Goal: Task Accomplishment & Management: Manage account settings

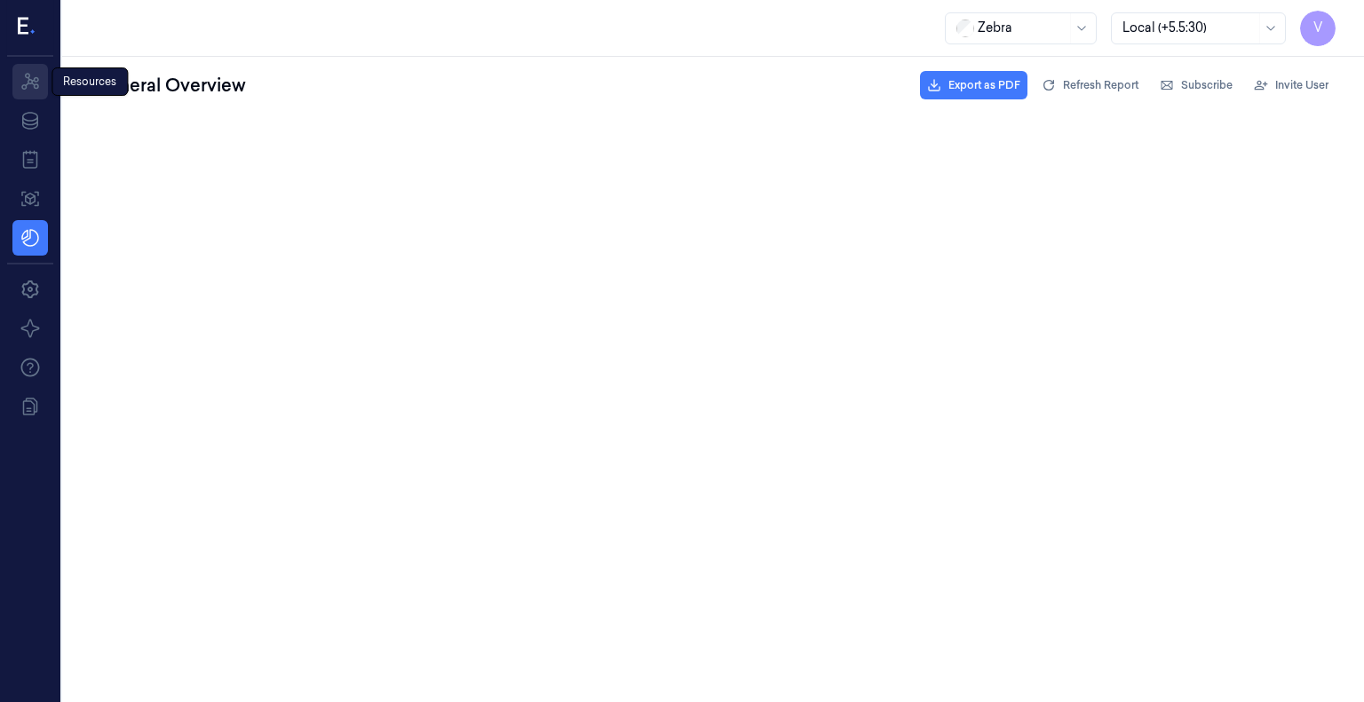
click at [32, 71] on icon at bounding box center [30, 81] width 21 height 21
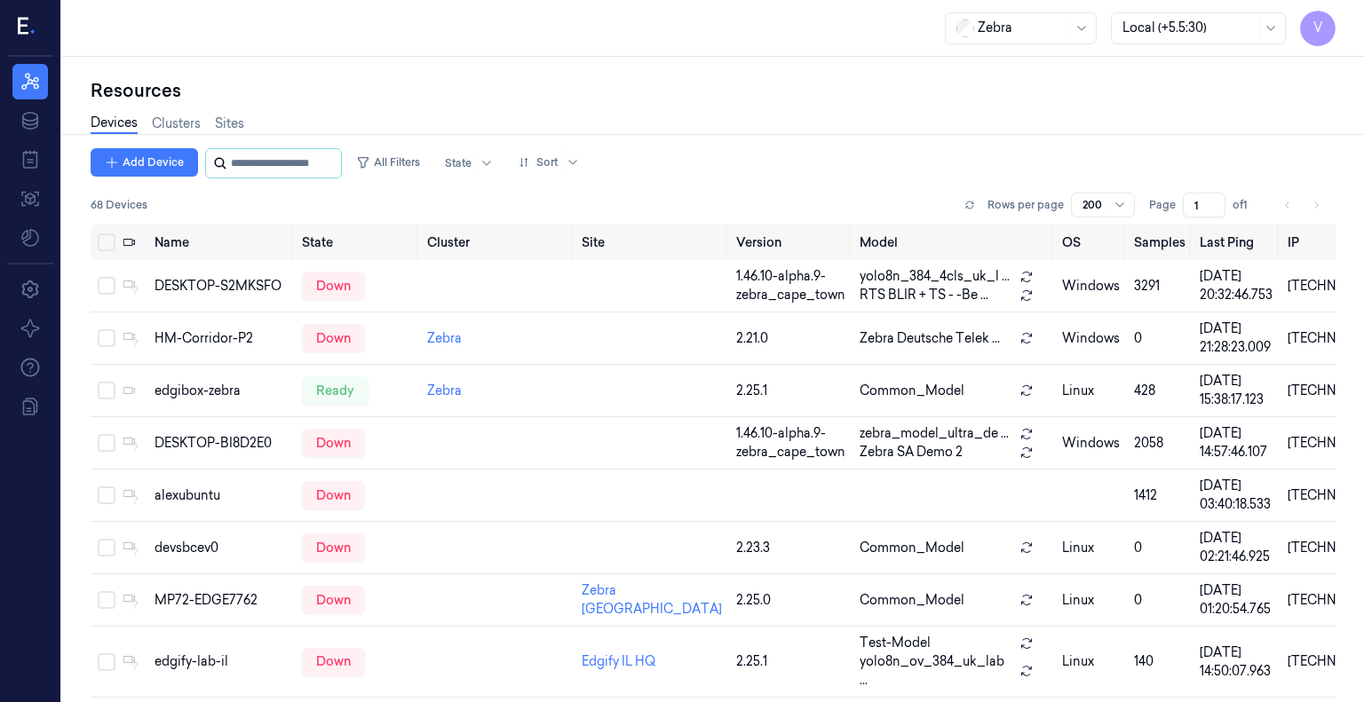
click at [243, 155] on input "string" at bounding box center [284, 163] width 107 height 28
click at [291, 159] on input "string" at bounding box center [284, 163] width 107 height 28
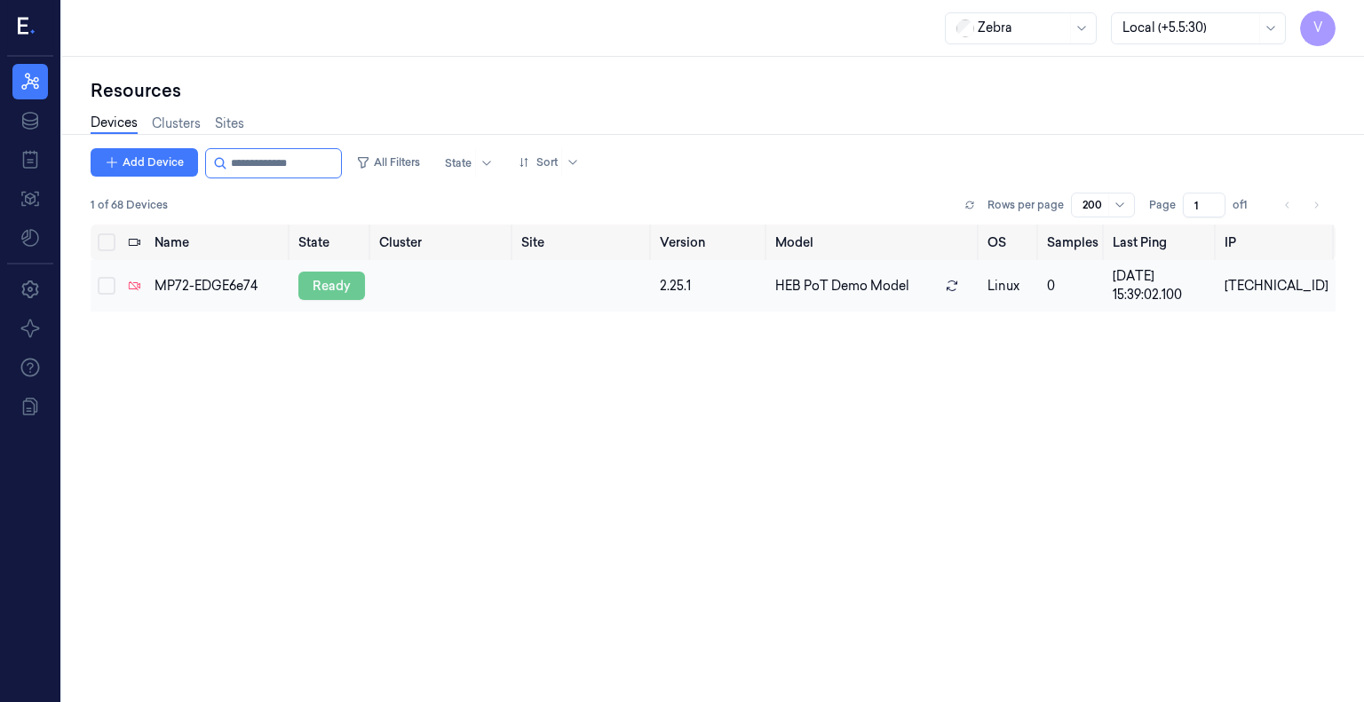
type input "**********"
click at [326, 285] on div "ready" at bounding box center [331, 286] width 67 height 28
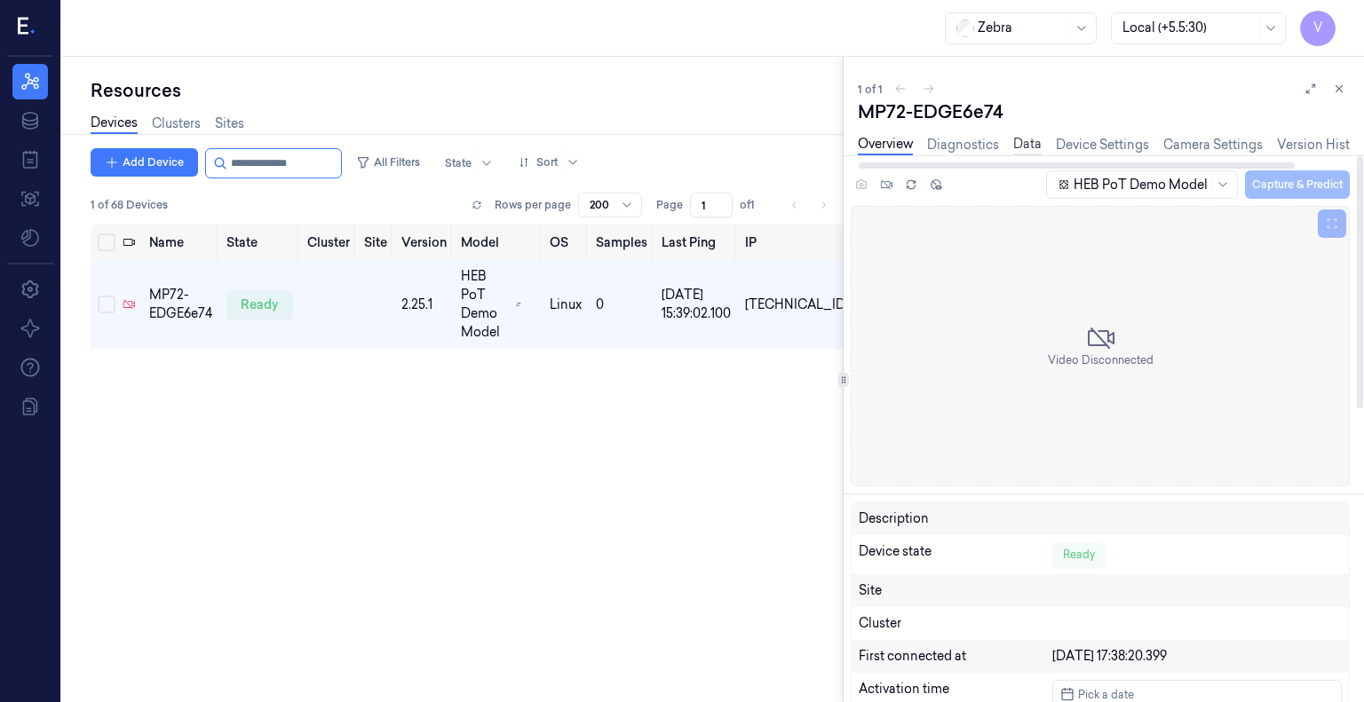
click at [1034, 145] on link "Data" at bounding box center [1027, 145] width 28 height 20
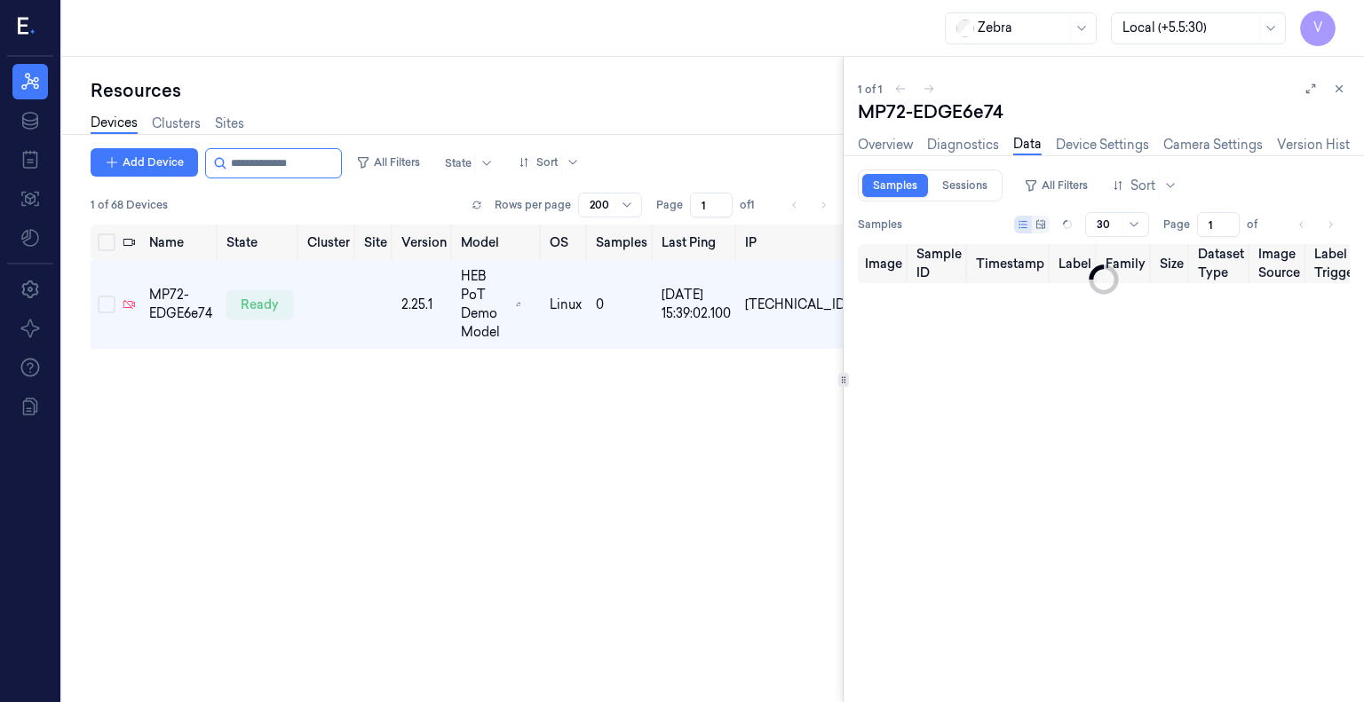
type input "0"
click at [1132, 141] on link "Device Settings" at bounding box center [1102, 145] width 93 height 20
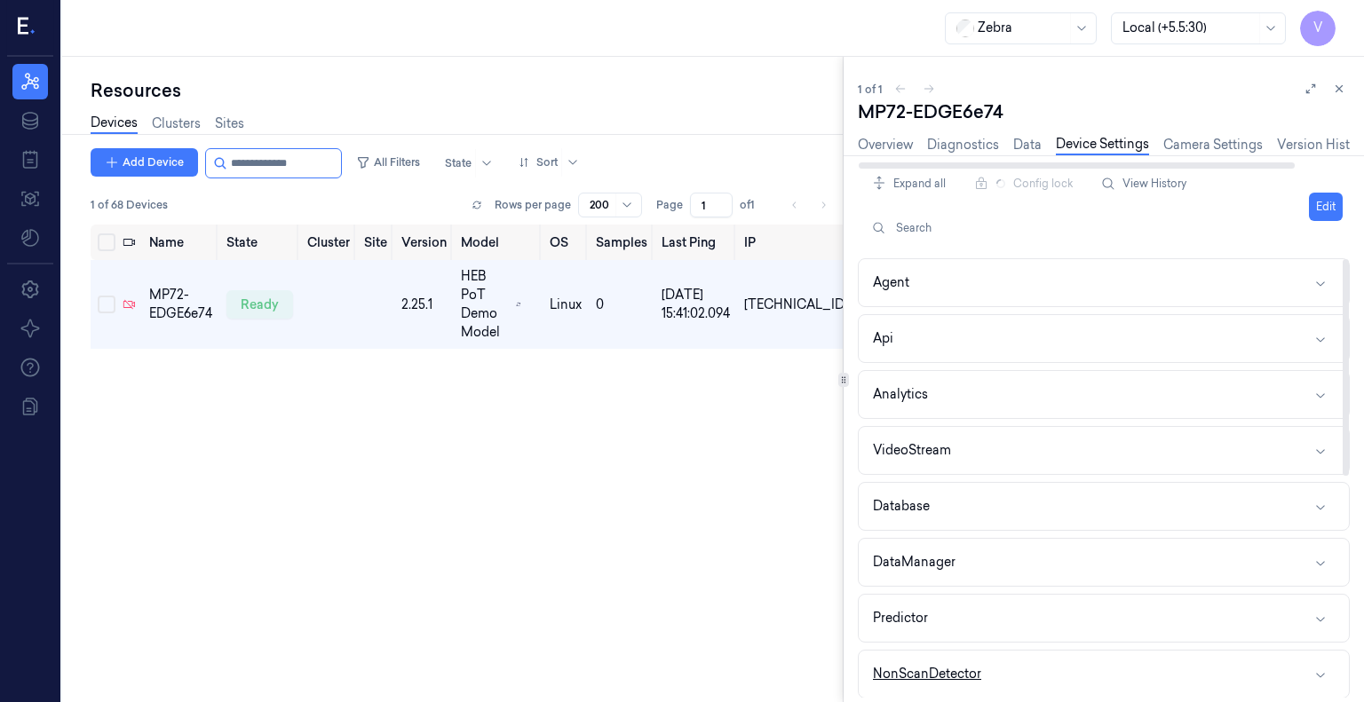
scroll to position [449, 0]
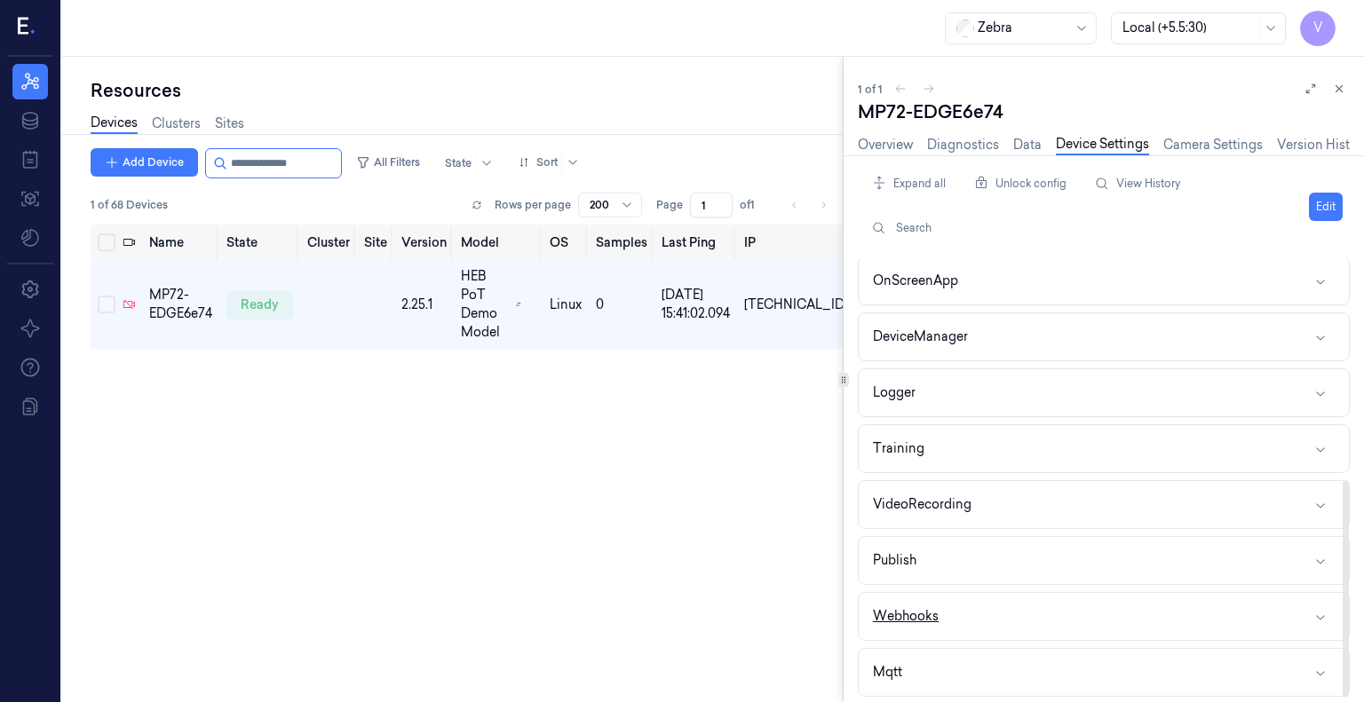
click at [928, 607] on div "Webhooks" at bounding box center [906, 616] width 66 height 19
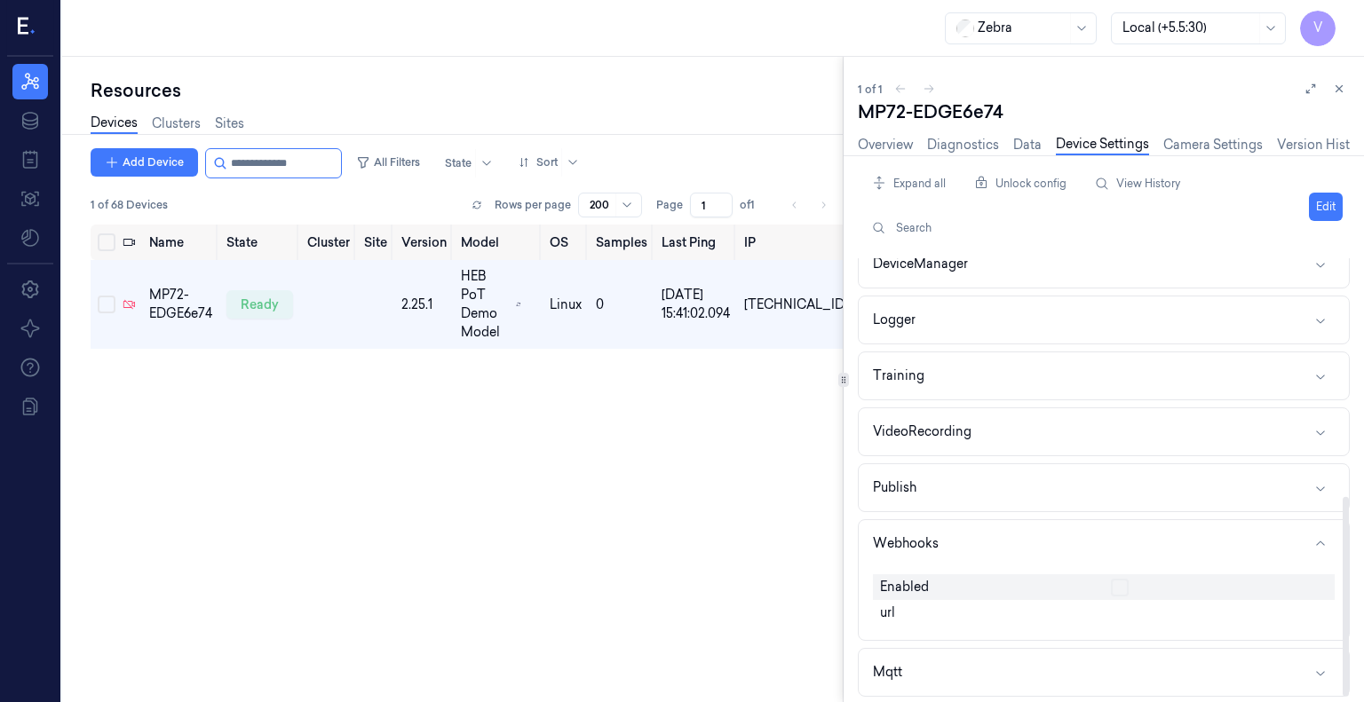
click at [963, 605] on div "url" at bounding box center [988, 613] width 231 height 26
click at [1329, 204] on button "Edit" at bounding box center [1326, 207] width 34 height 28
click at [1123, 579] on button "button" at bounding box center [1120, 588] width 18 height 18
click at [1130, 613] on input "text" at bounding box center [1219, 614] width 217 height 21
click at [1204, 607] on input "http://10.233.45.37:8080" at bounding box center [1219, 614] width 217 height 21
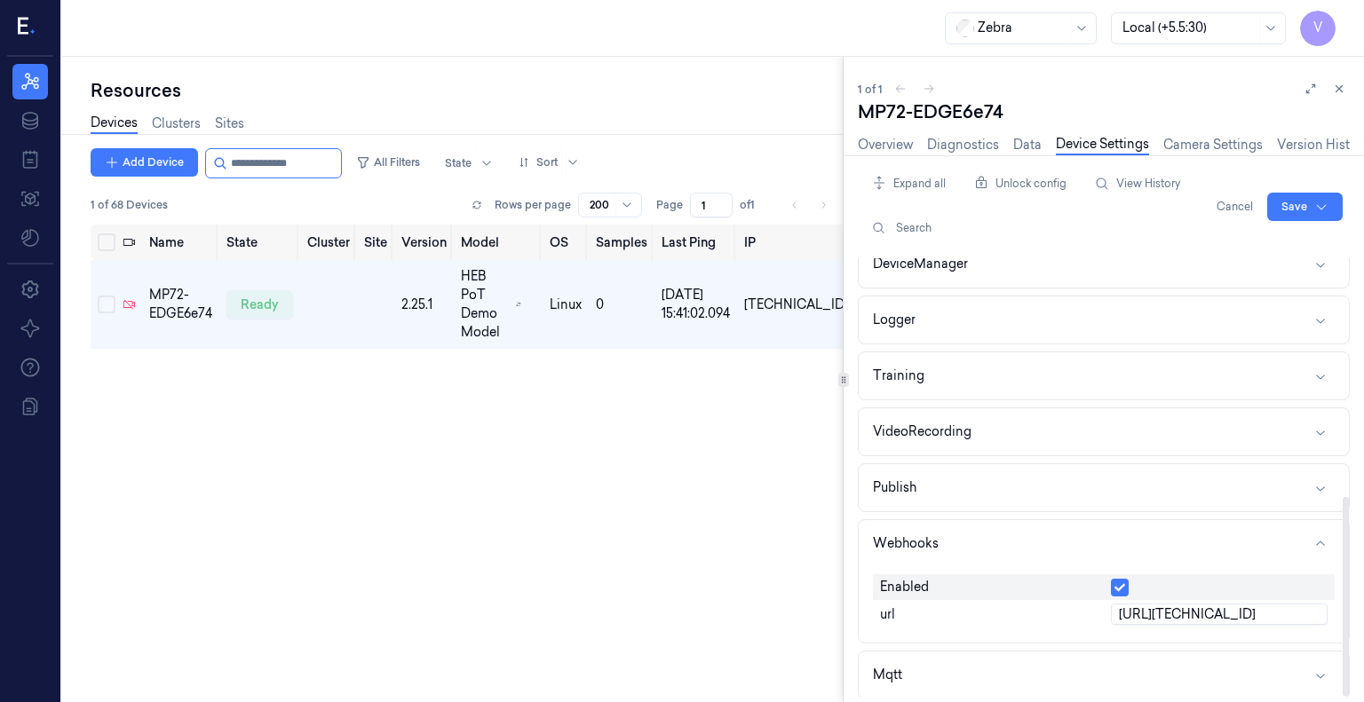
scroll to position [525, 0]
type input "http://10.233.47.62:8080"
click at [1288, 203] on html "V Resources Data Jobs Models Settings About Support Documentation Zebra Local (…" at bounding box center [682, 351] width 1364 height 702
click at [1239, 244] on div "Save to this device" at bounding box center [1258, 243] width 157 height 29
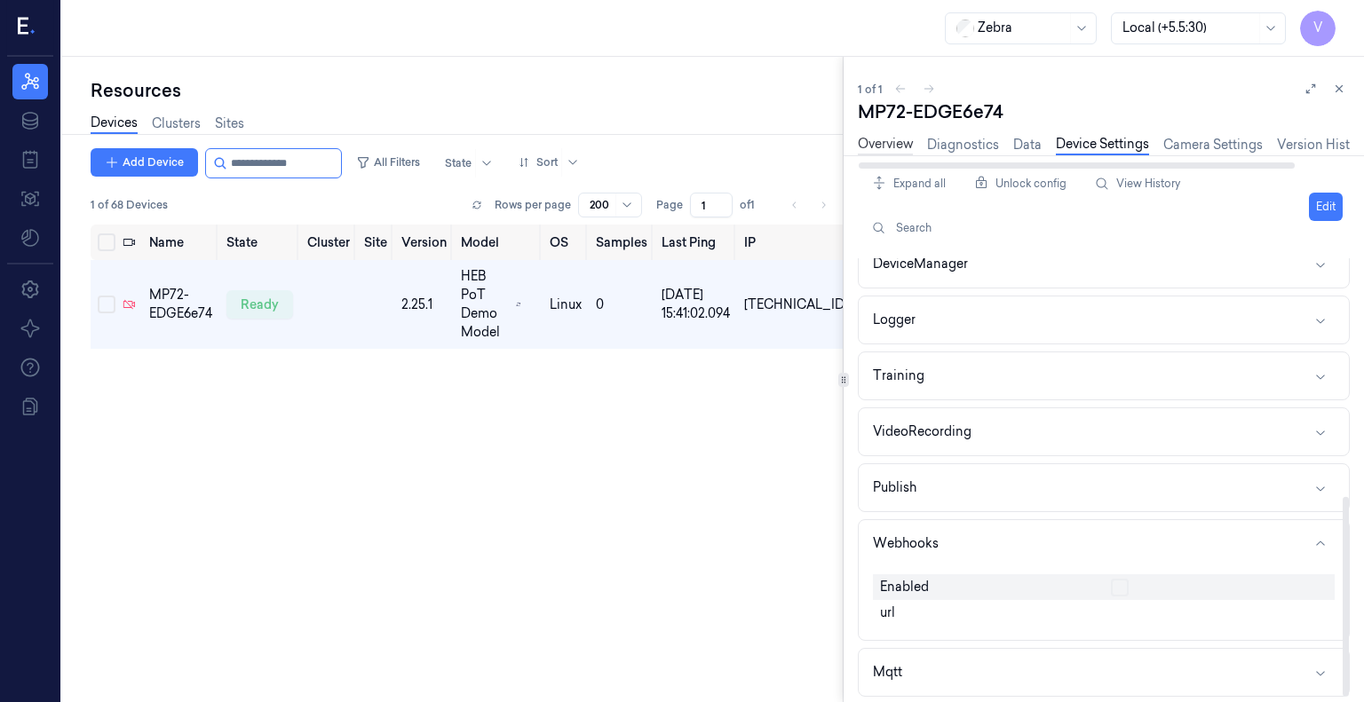
click at [892, 138] on link "Overview" at bounding box center [885, 145] width 55 height 20
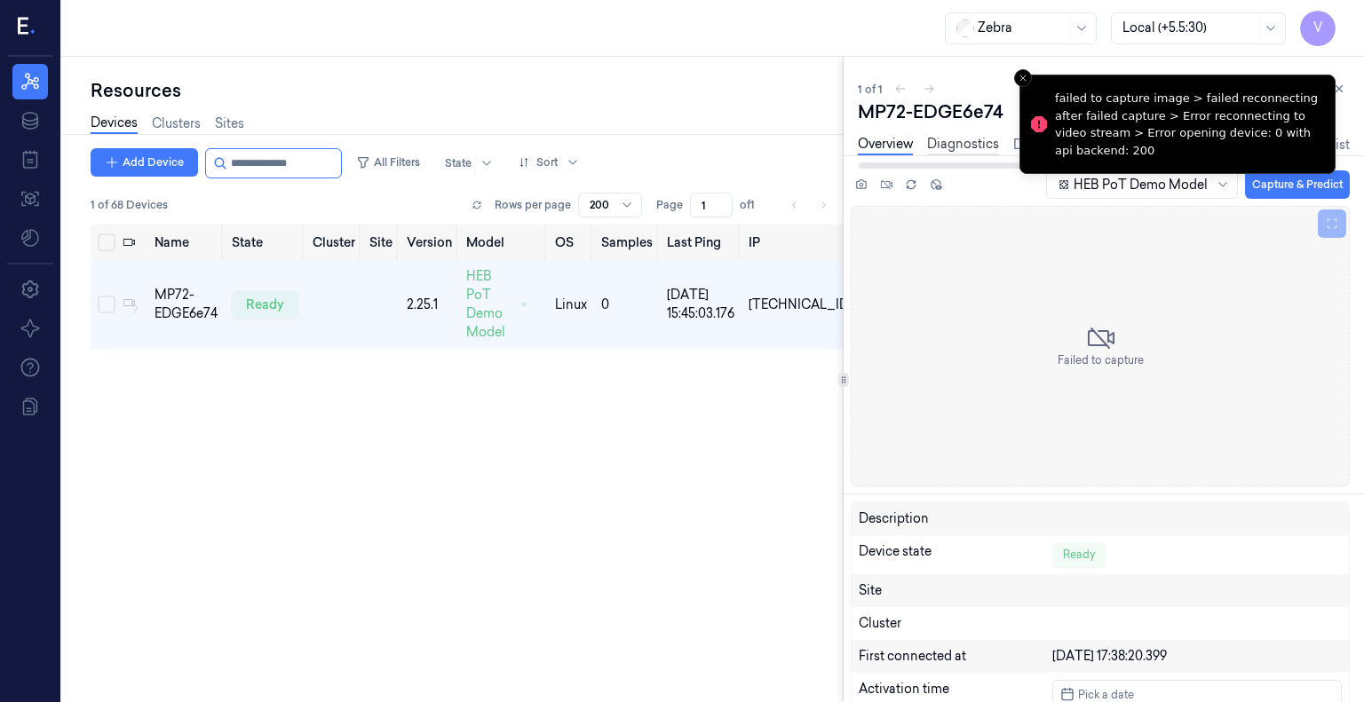
click at [977, 145] on link "Diagnostics" at bounding box center [963, 145] width 72 height 20
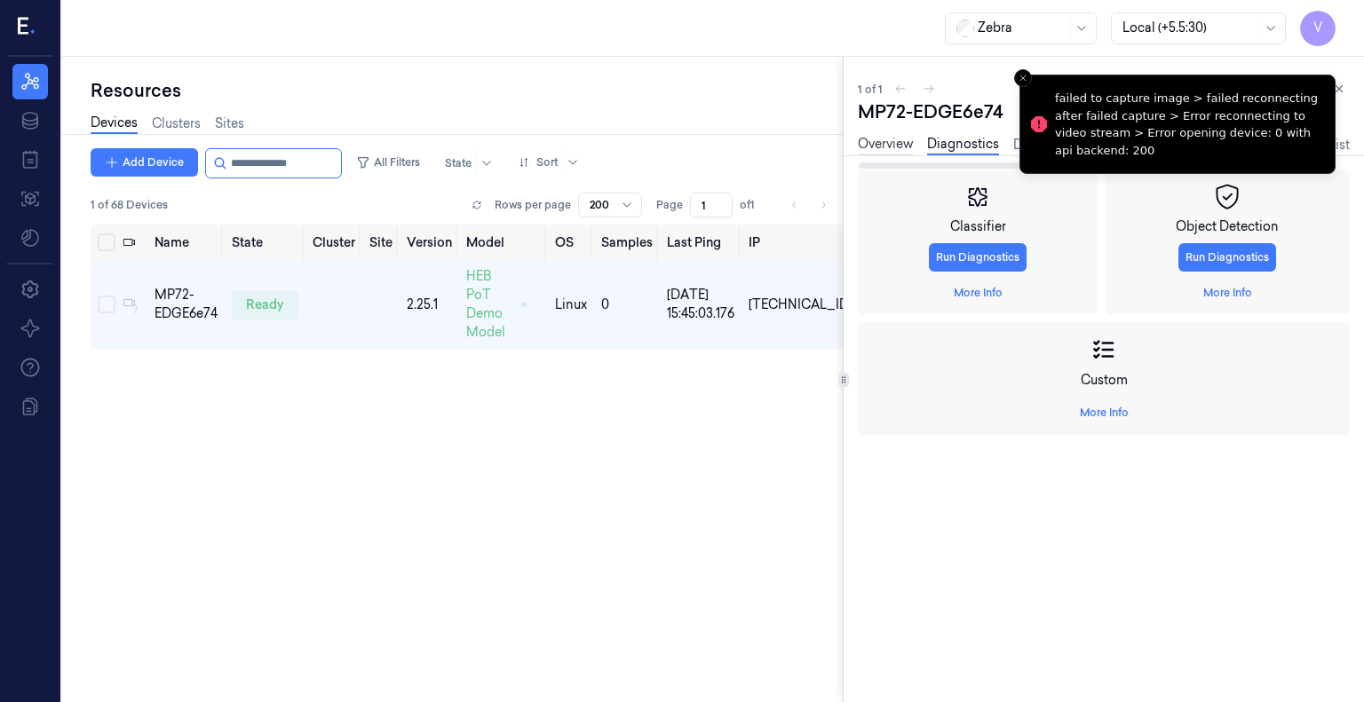
click at [889, 143] on link "Overview" at bounding box center [885, 145] width 55 height 20
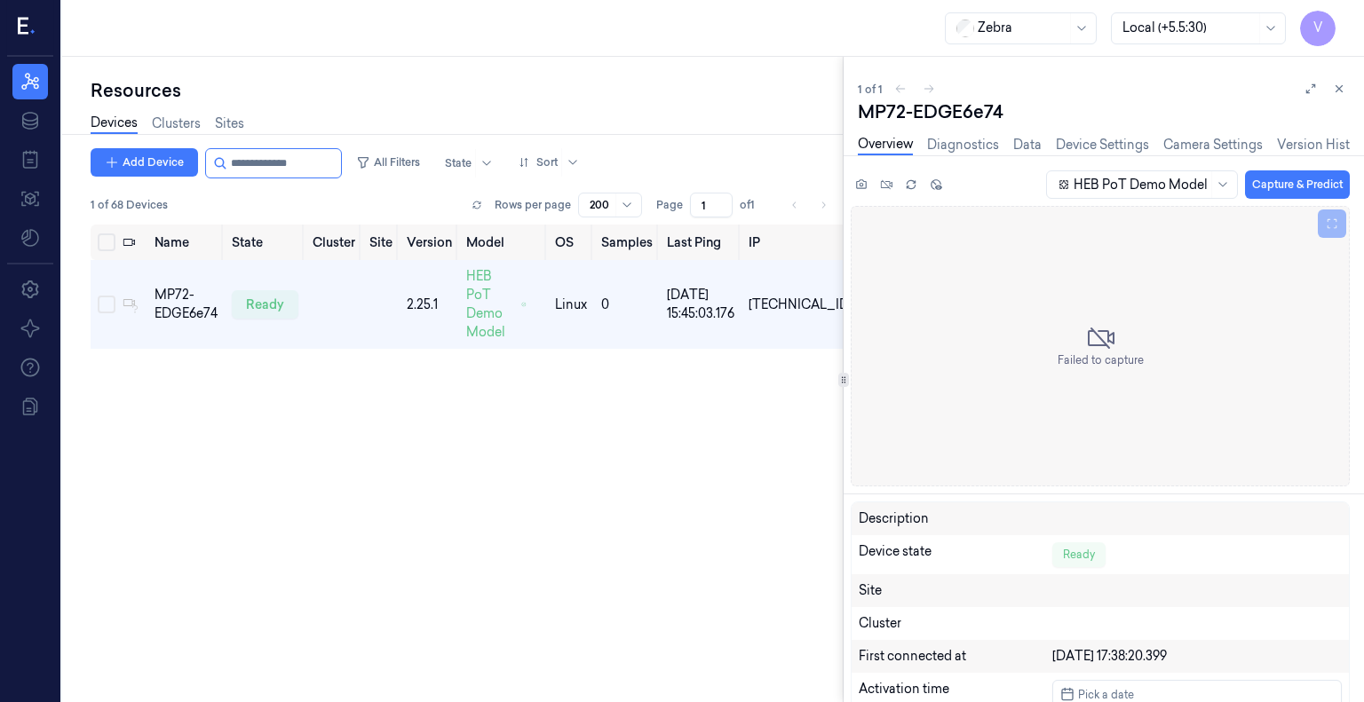
click at [694, 74] on div "Resources Devices Clusters Sites Add Device All Filters State Sort 1 of 68 Devi…" at bounding box center [452, 380] width 781 height 646
click at [957, 140] on link "Diagnostics" at bounding box center [963, 145] width 72 height 20
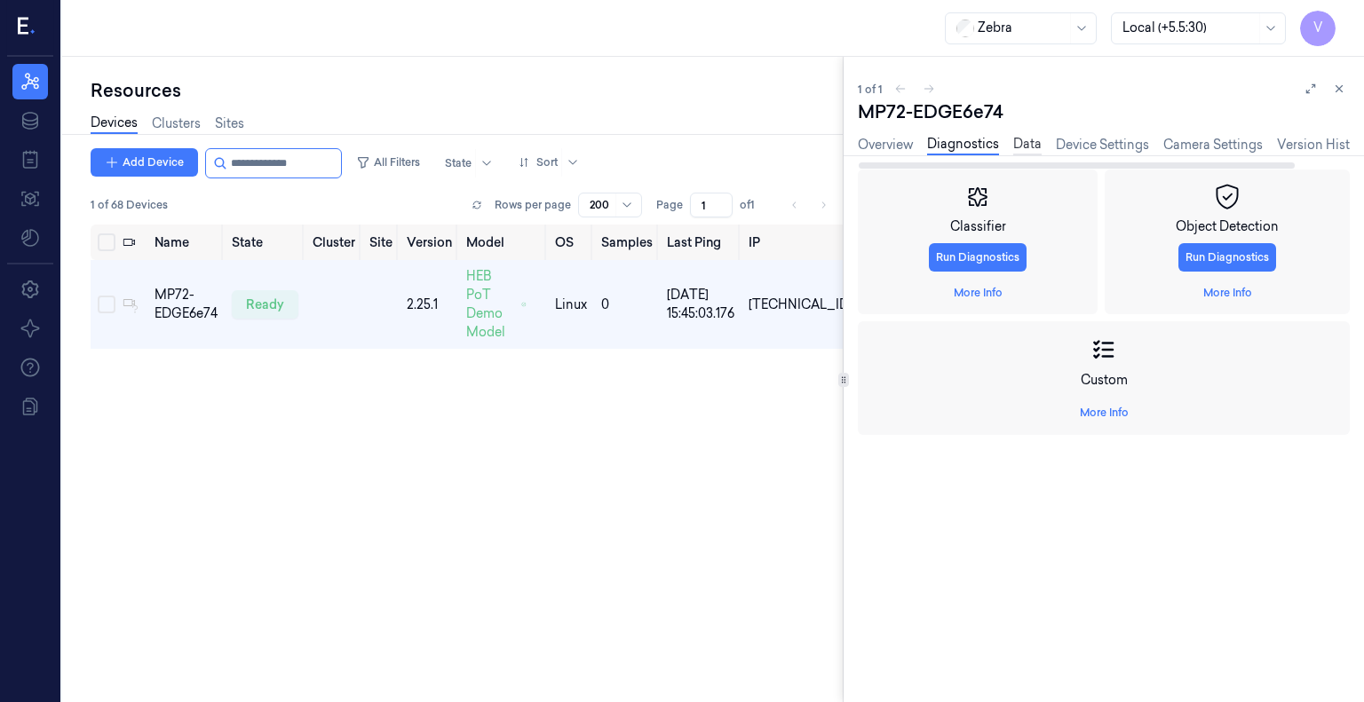
click at [1023, 147] on link "Data" at bounding box center [1027, 145] width 28 height 20
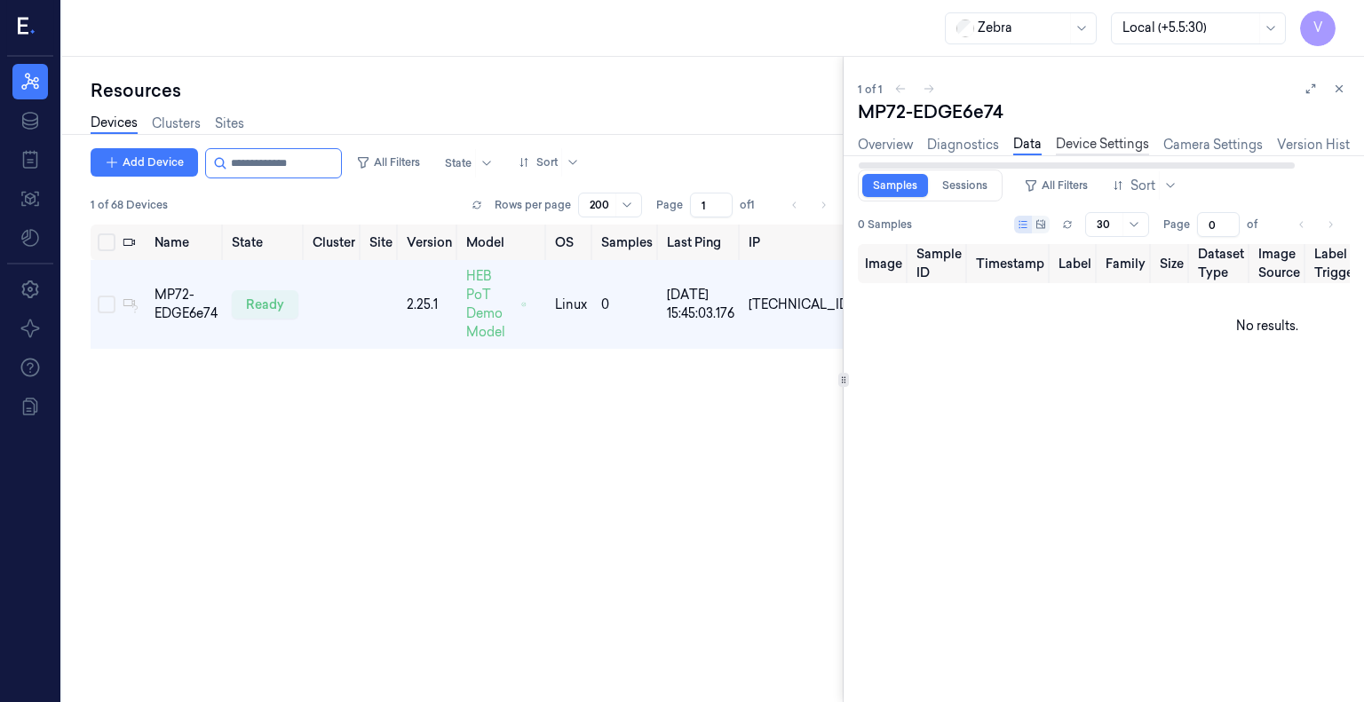
click at [1101, 144] on link "Device Settings" at bounding box center [1102, 145] width 93 height 20
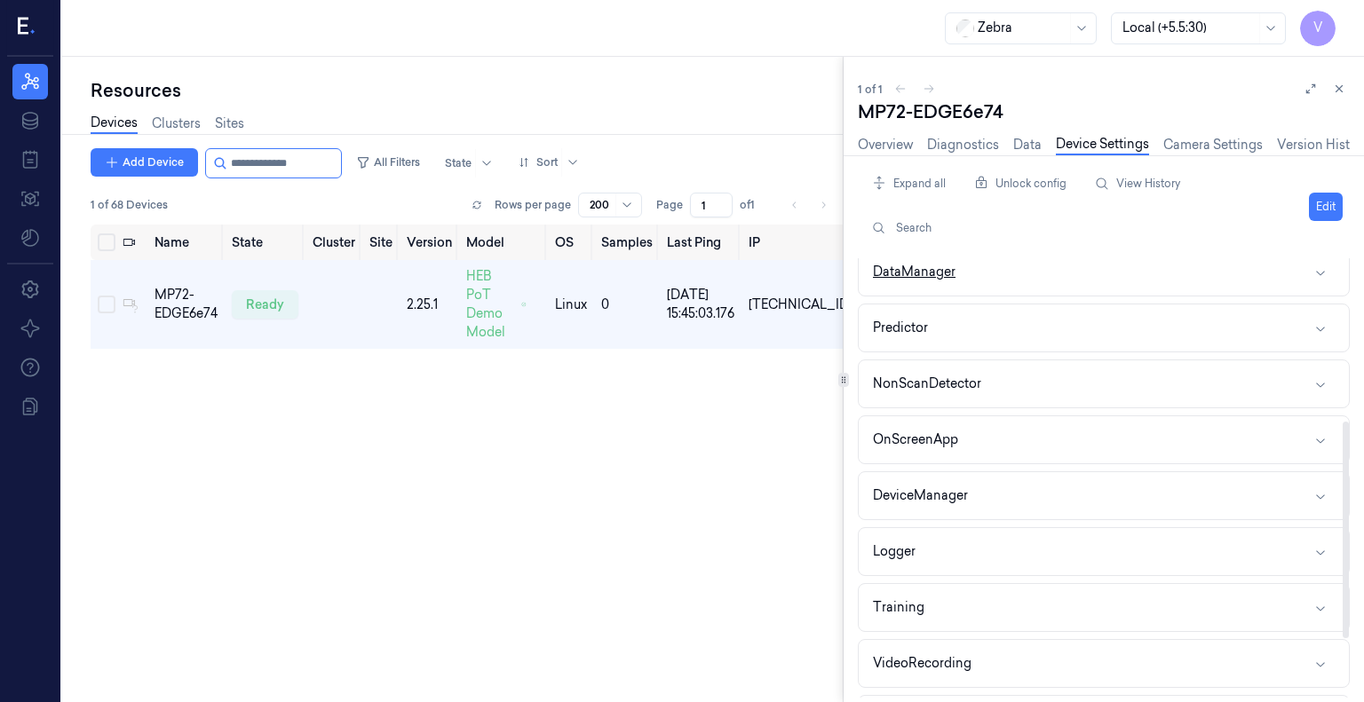
scroll to position [449, 0]
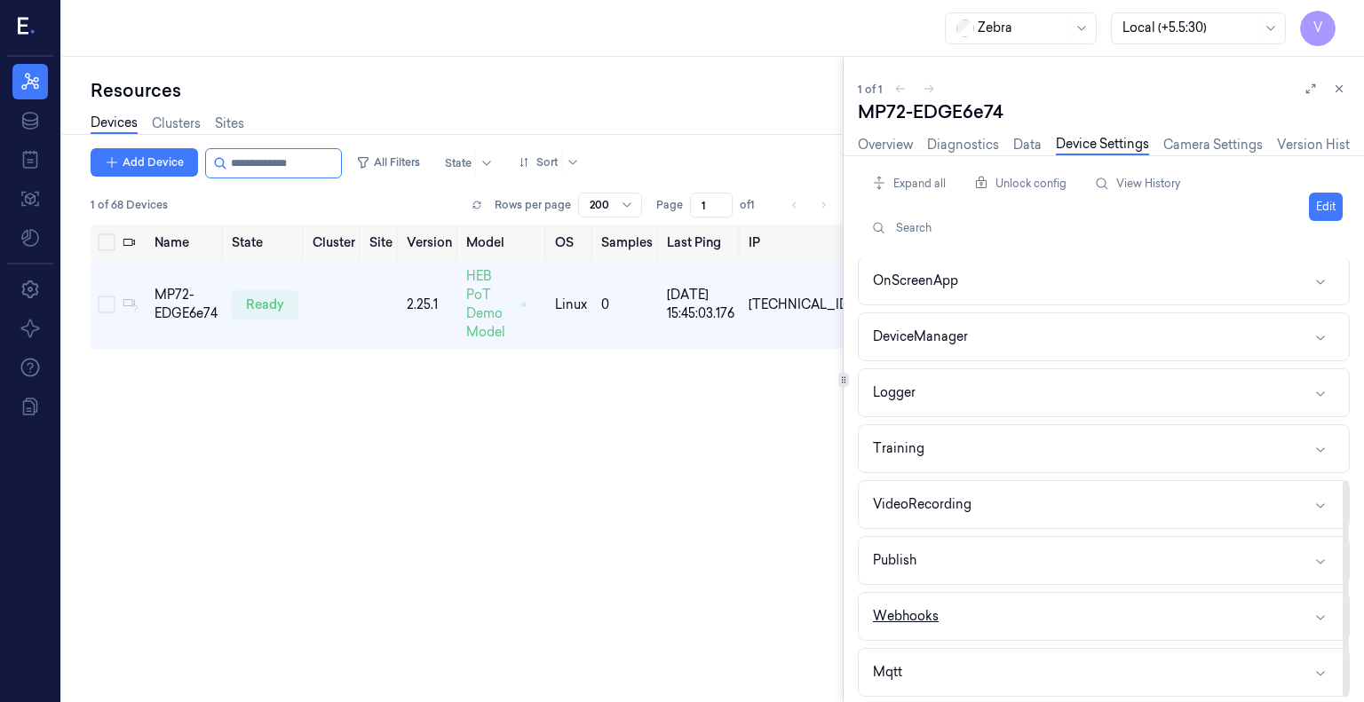
click at [1326, 610] on icon "button" at bounding box center [1320, 617] width 14 height 14
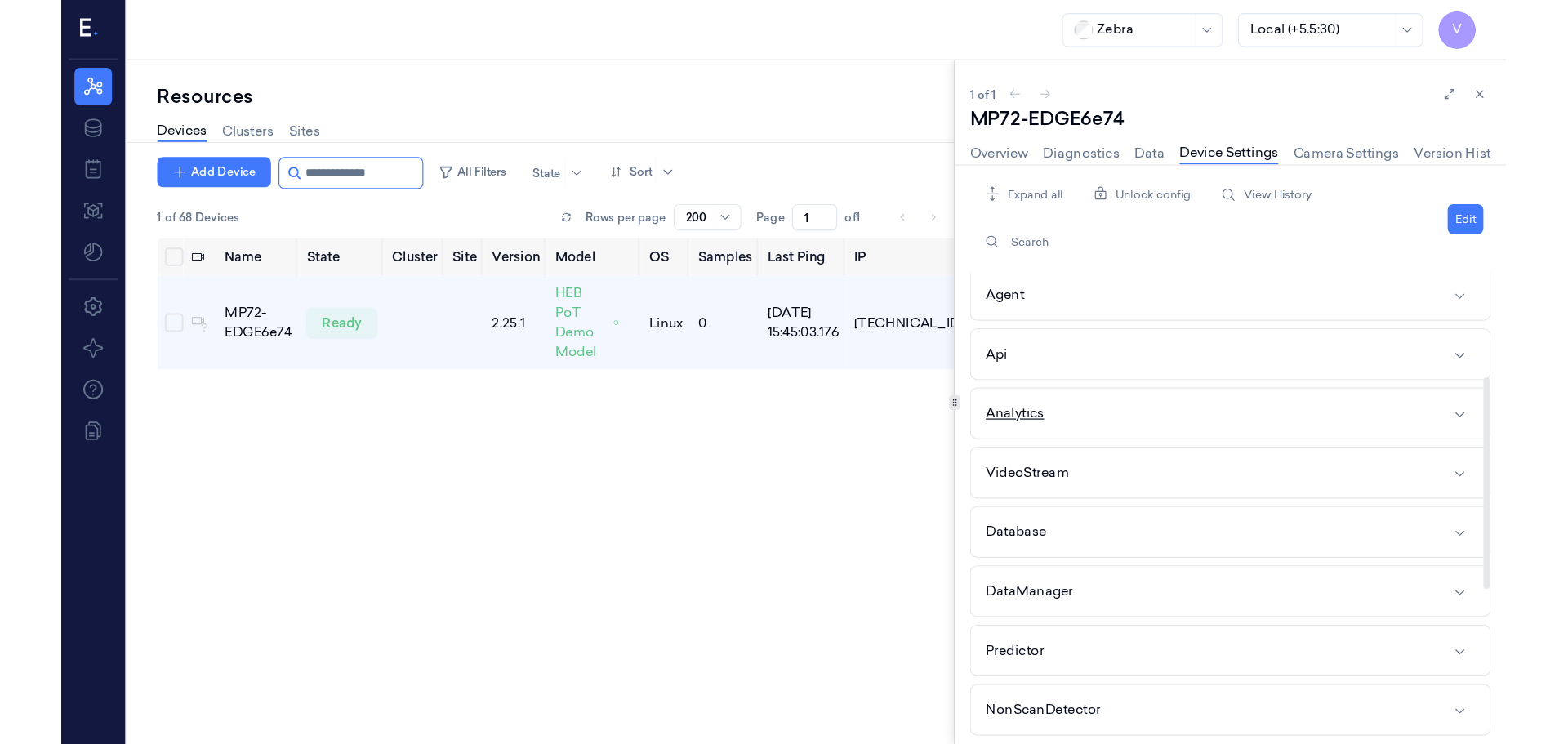
scroll to position [0, 0]
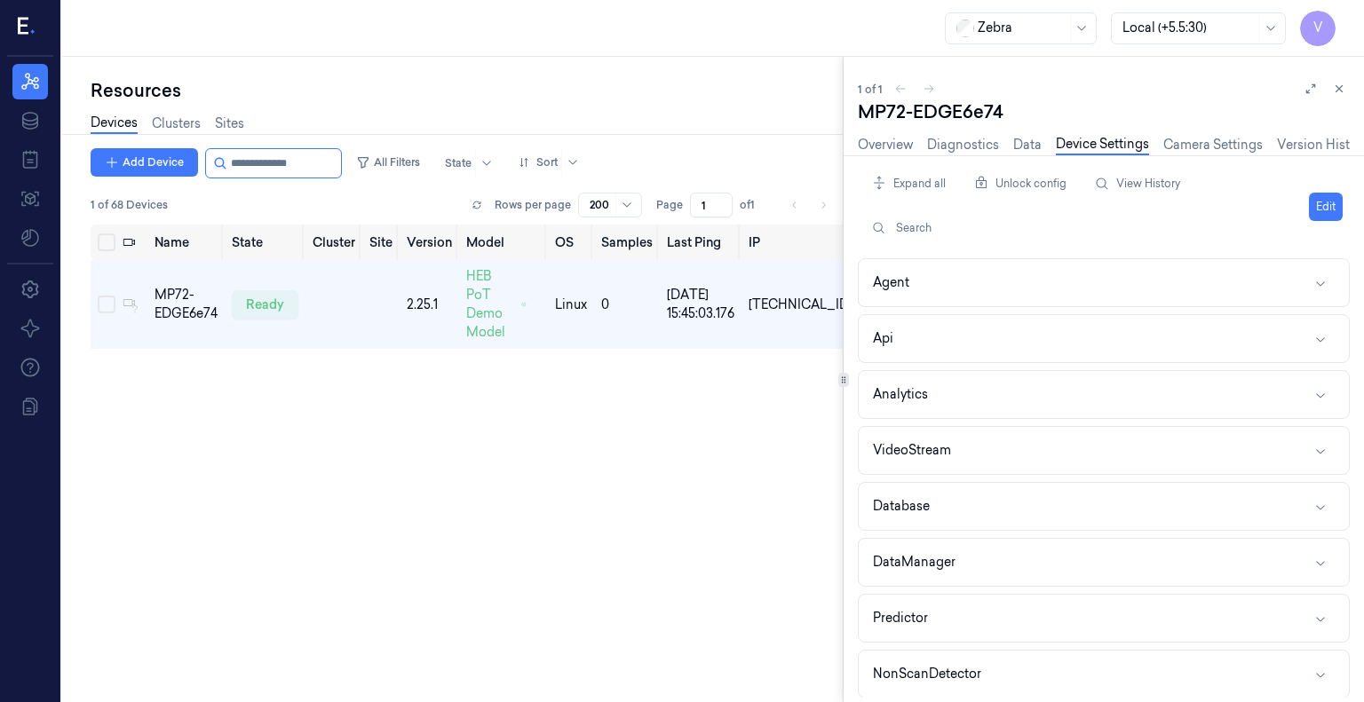
click at [1224, 183] on div "Expand all Unlock config View History Search" at bounding box center [1080, 207] width 430 height 75
click at [1215, 143] on link "Camera Settings" at bounding box center [1212, 145] width 99 height 20
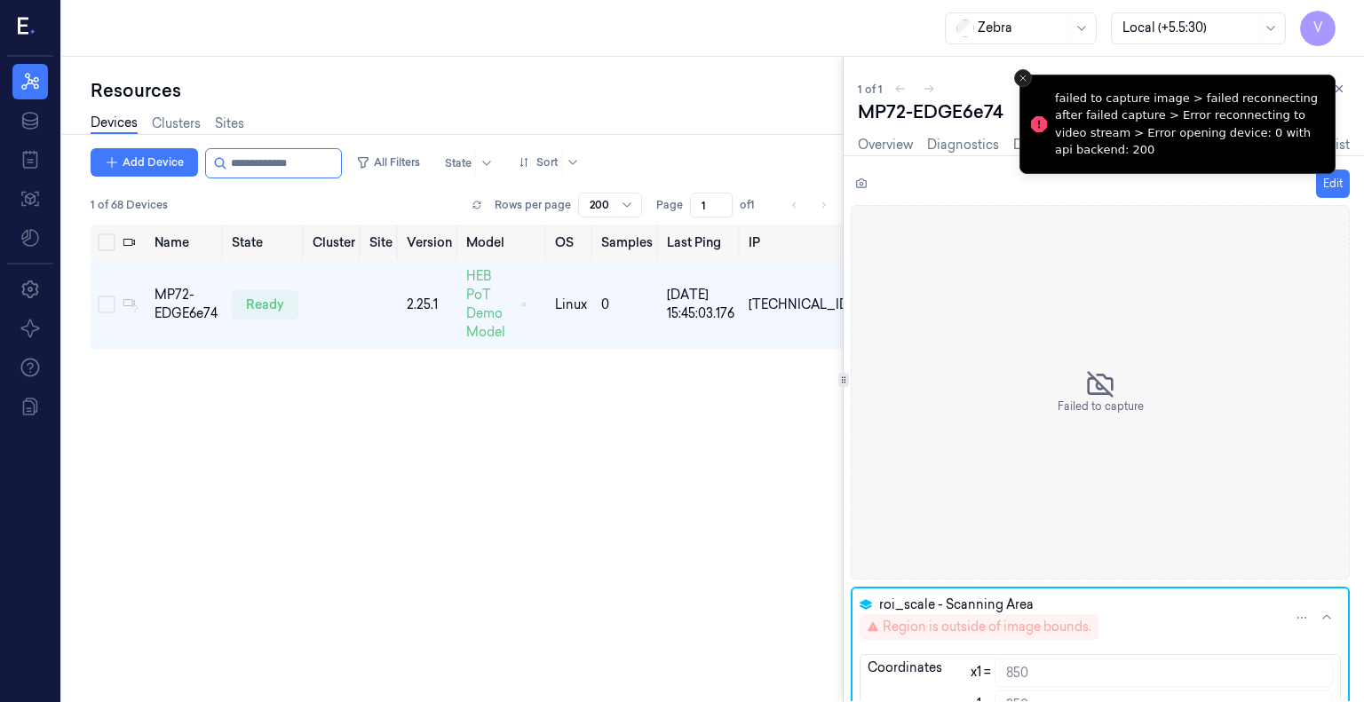
click at [1018, 74] on icon "Close toast" at bounding box center [1023, 78] width 11 height 11
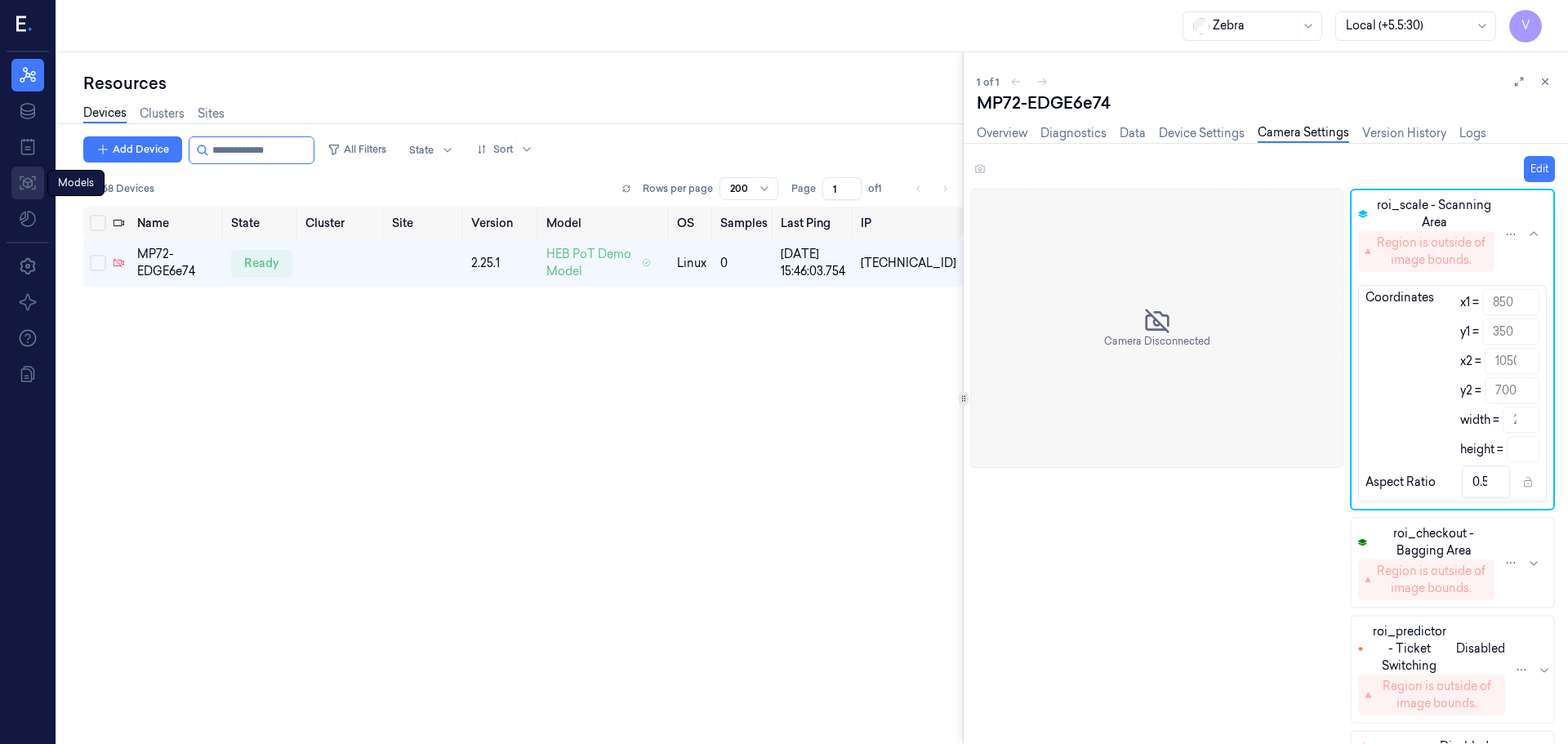
click at [29, 177] on icon at bounding box center [28, 182] width 19 height 19
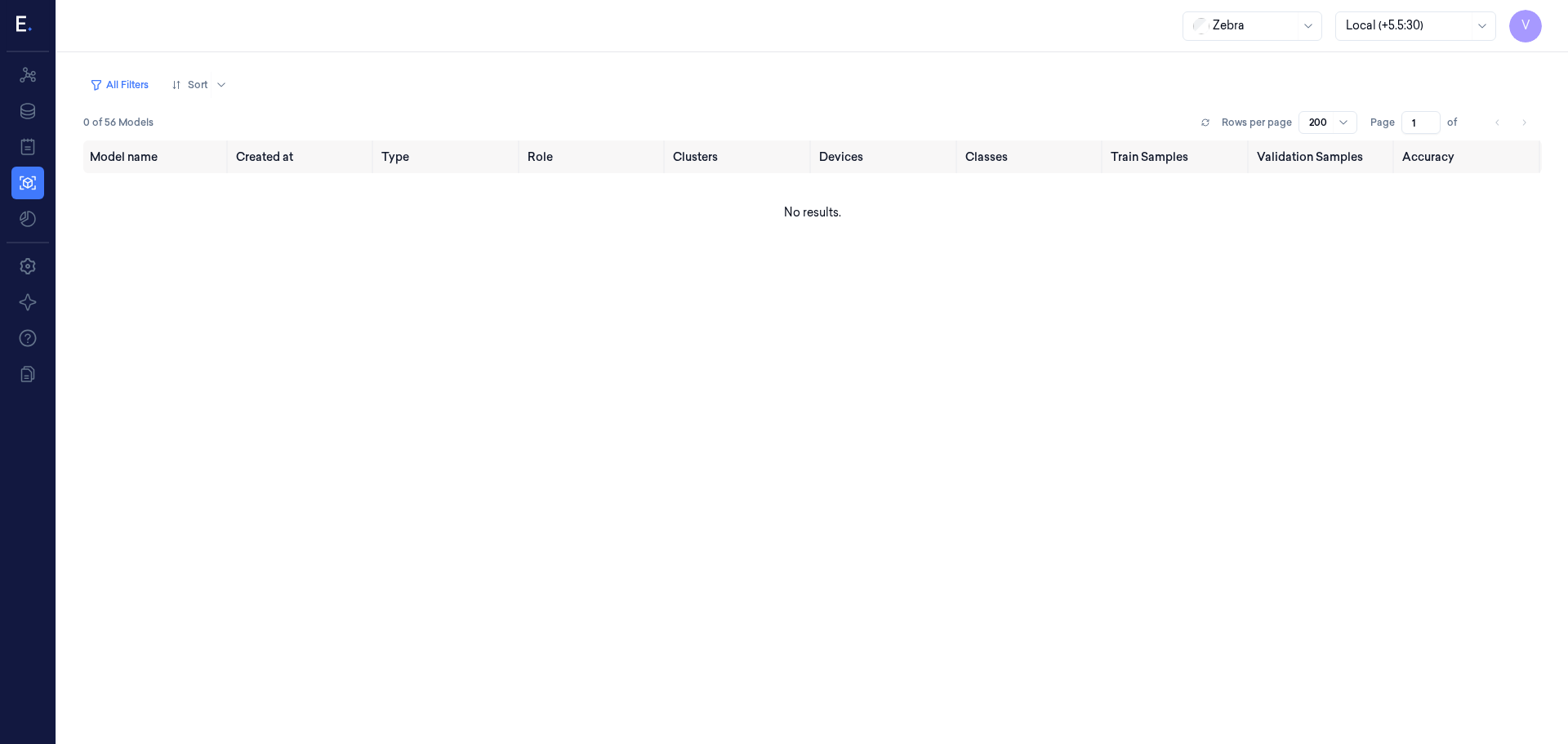
click at [297, 359] on div "Model name Created at Type Role Clusters Devices Classes Train Samples Validati…" at bounding box center [813, 436] width 1459 height 590
click at [32, 75] on icon at bounding box center [28, 74] width 17 height 16
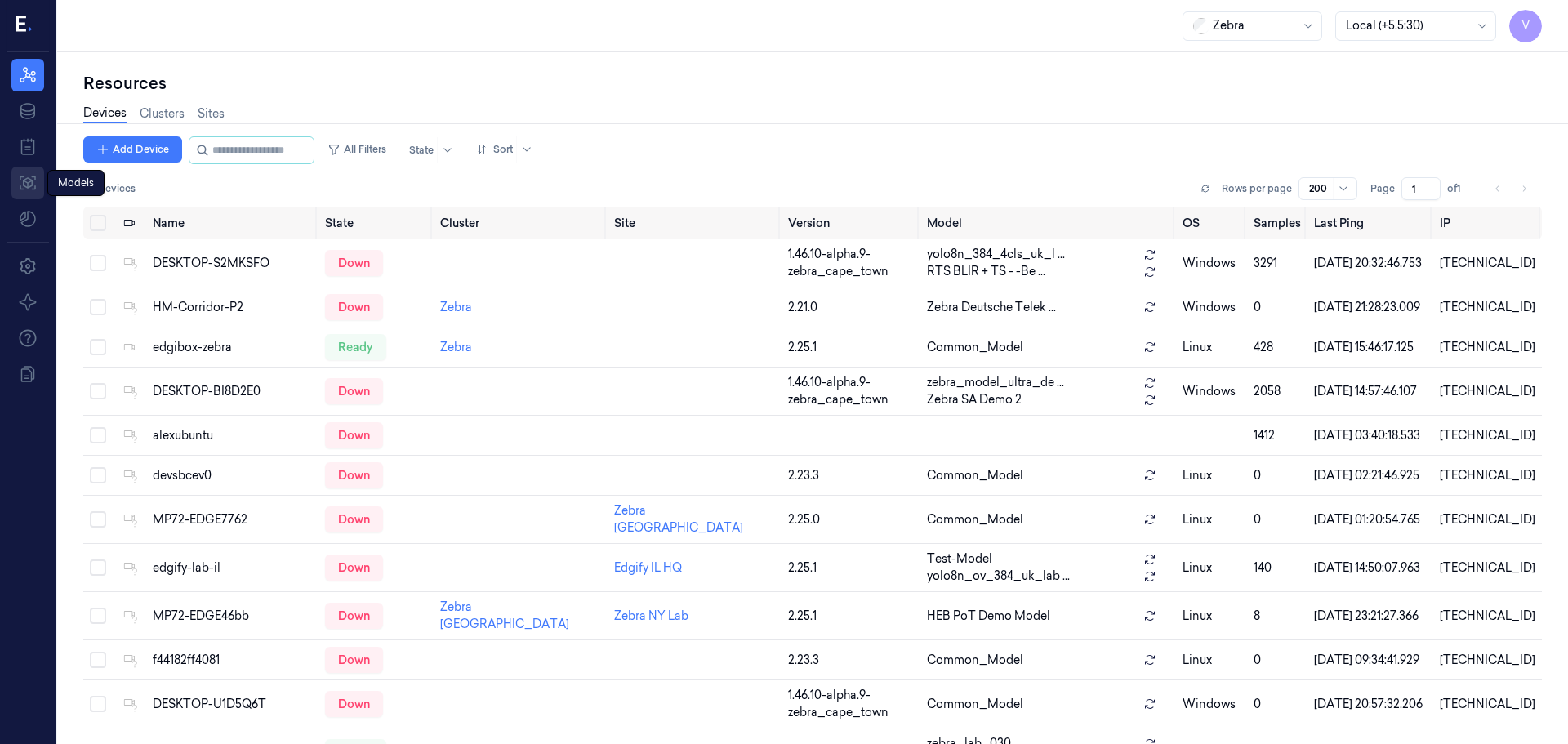
click at [24, 177] on icon at bounding box center [28, 183] width 17 height 14
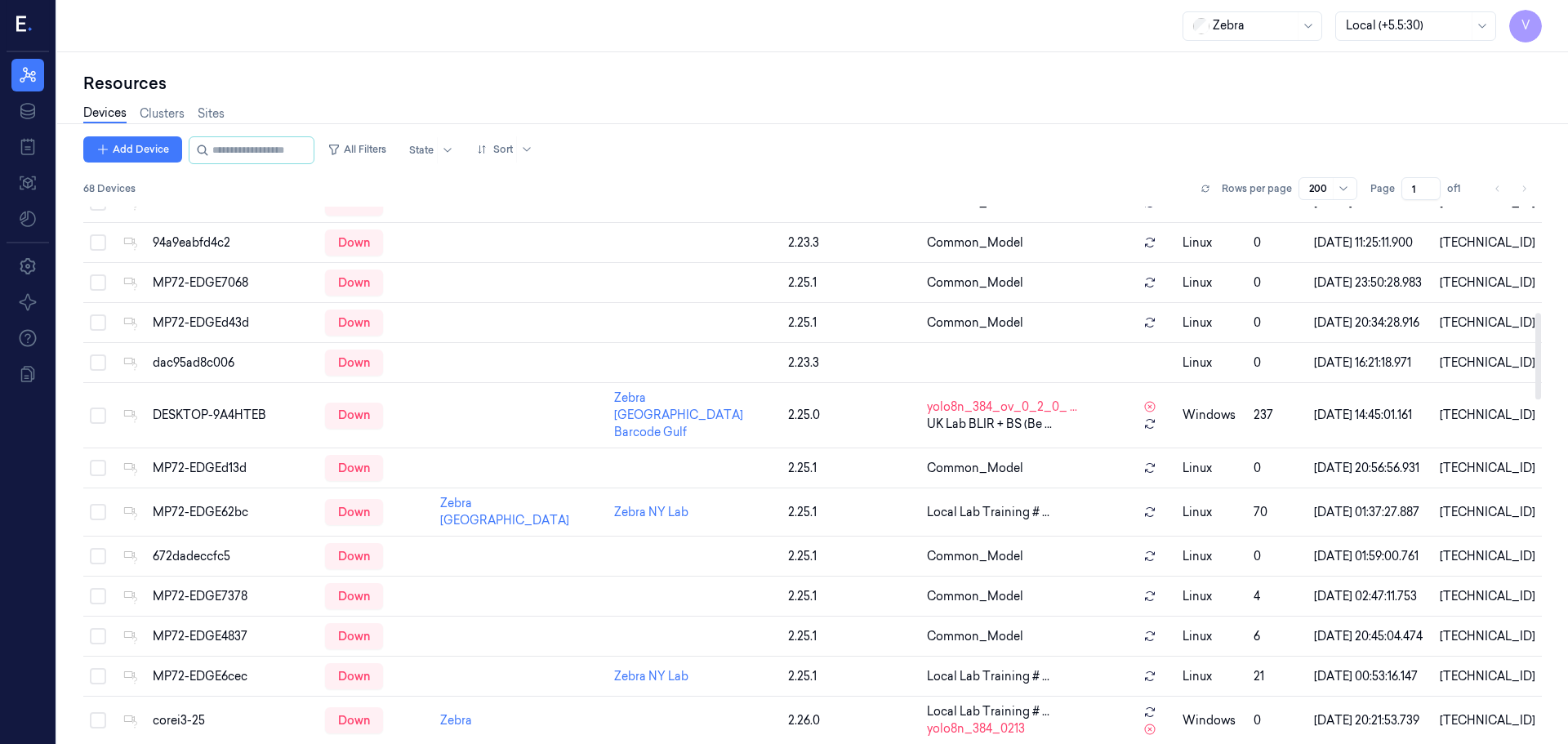
scroll to position [653, 0]
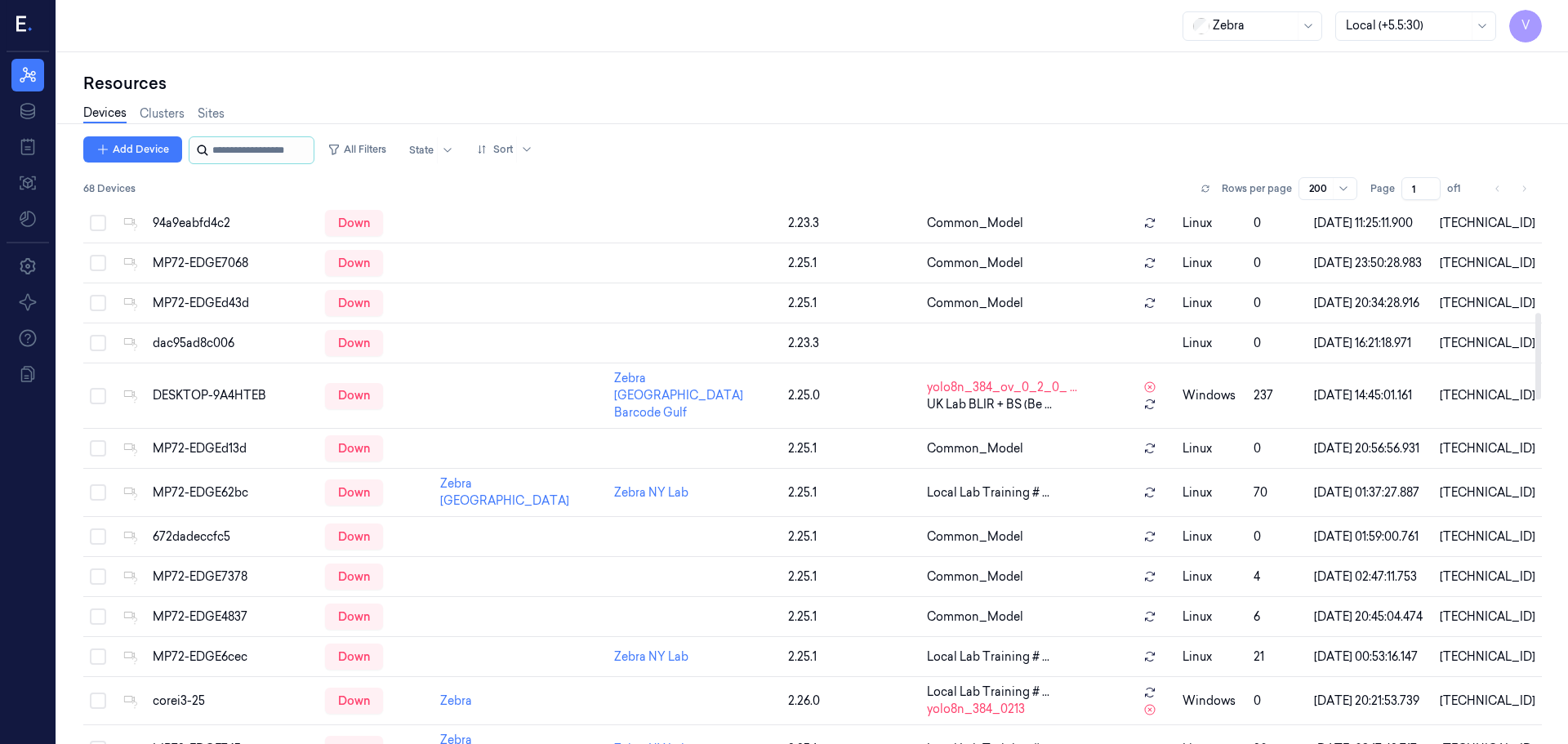
click at [266, 144] on input "string" at bounding box center [261, 150] width 98 height 26
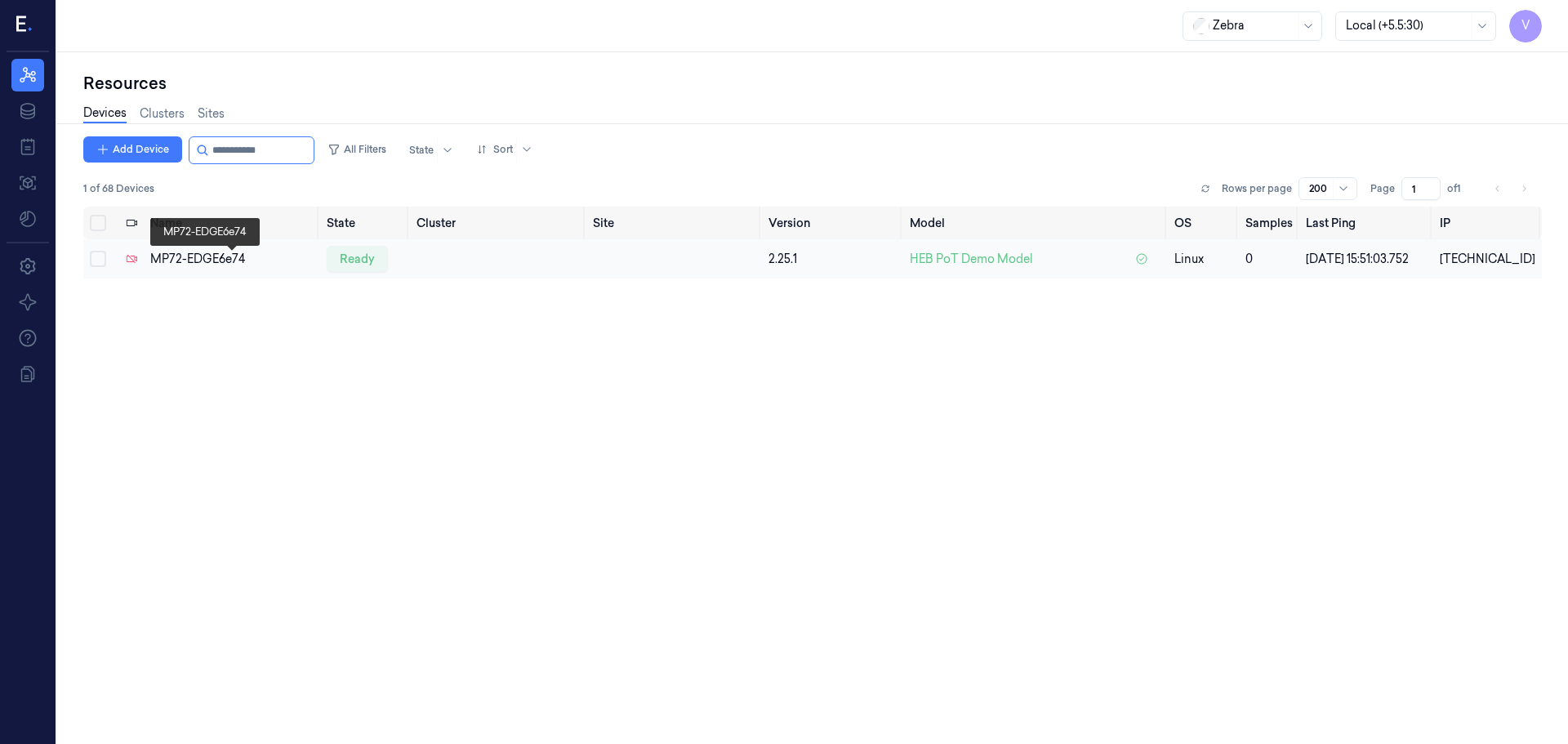
type input "**********"
click at [199, 265] on div "MP72-EDGE6e74" at bounding box center [232, 259] width 164 height 17
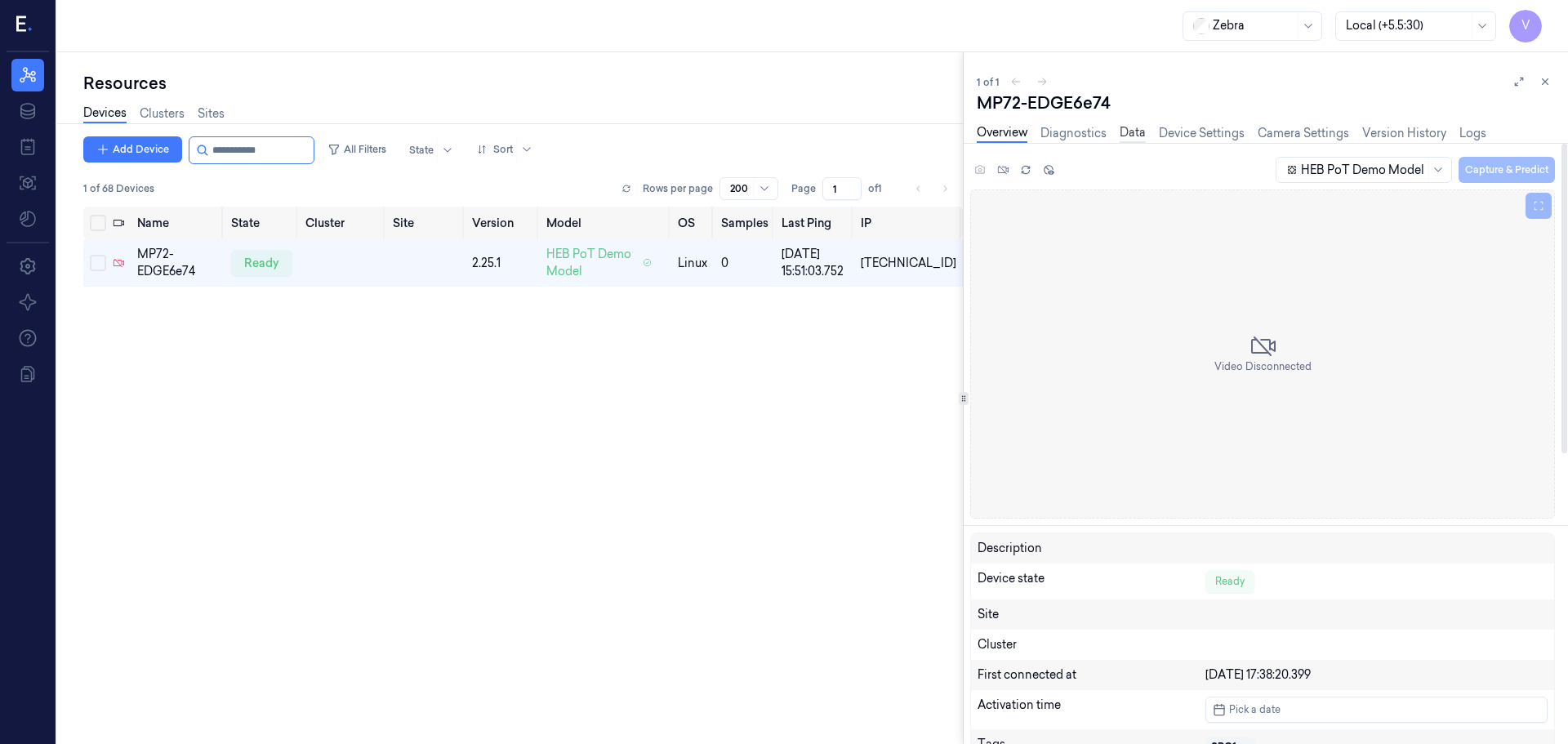
click at [1140, 135] on link "Data" at bounding box center [1132, 133] width 26 height 18
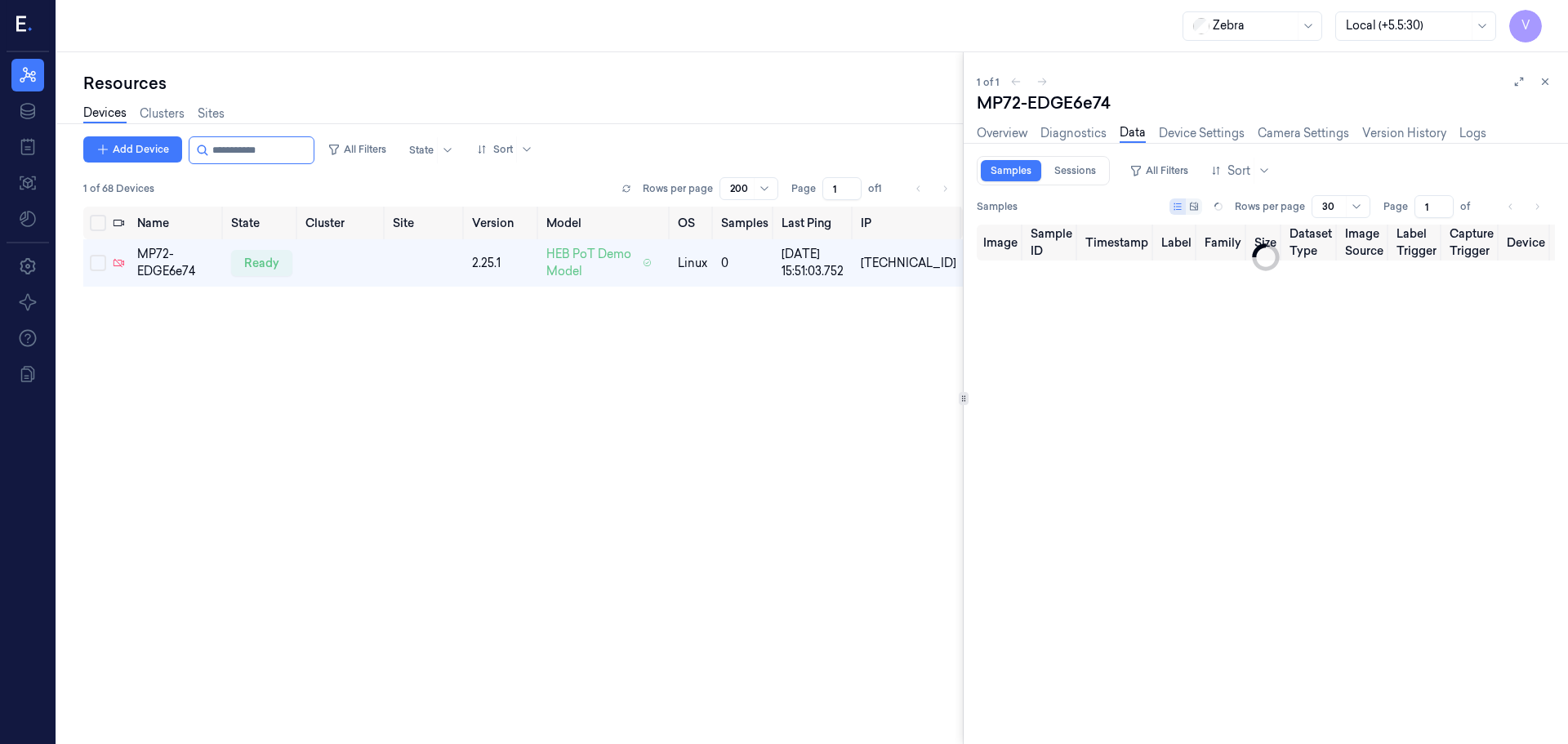
type input "0"
click at [1010, 135] on link "Overview" at bounding box center [1001, 133] width 51 height 18
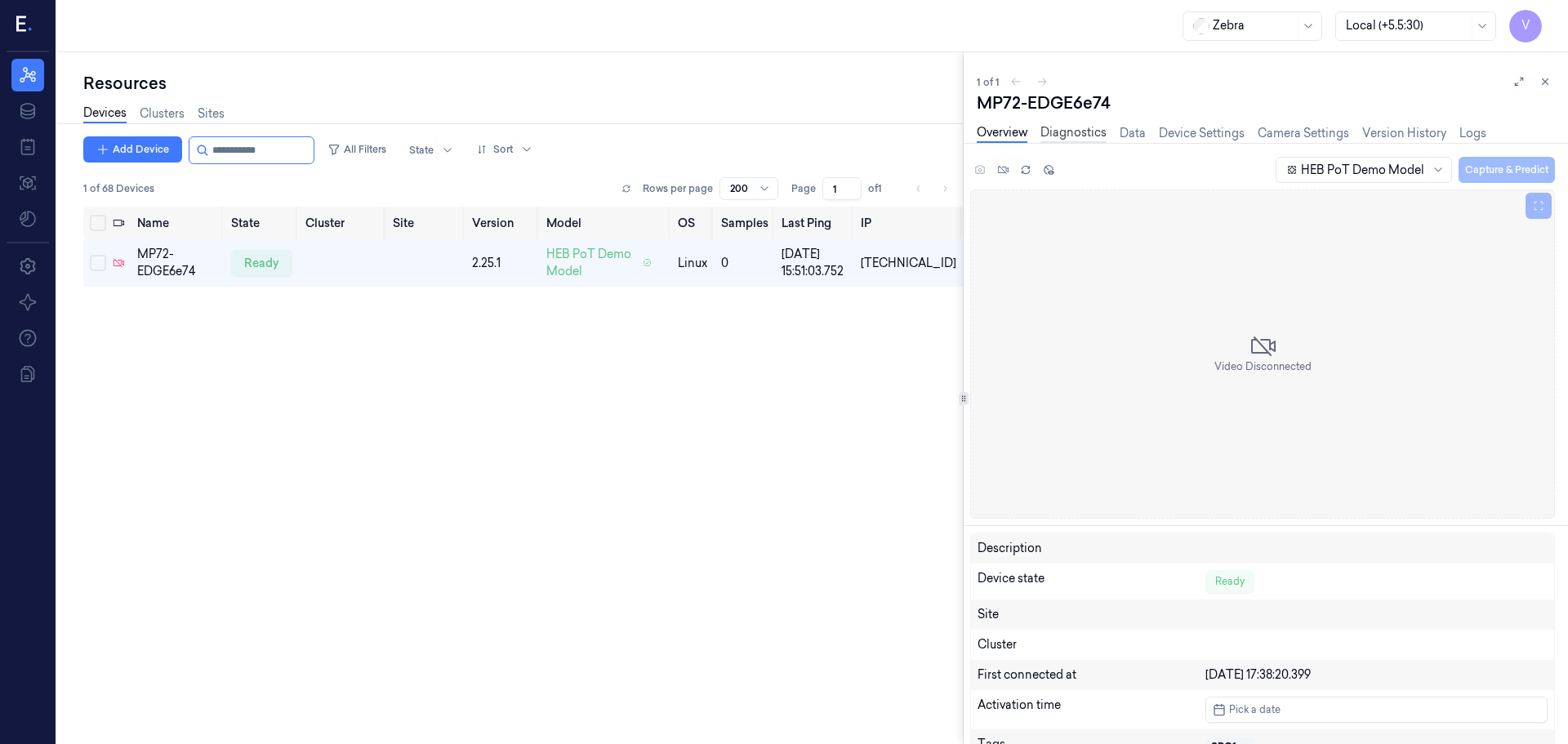
click at [1082, 131] on link "Diagnostics" at bounding box center [1073, 133] width 66 height 18
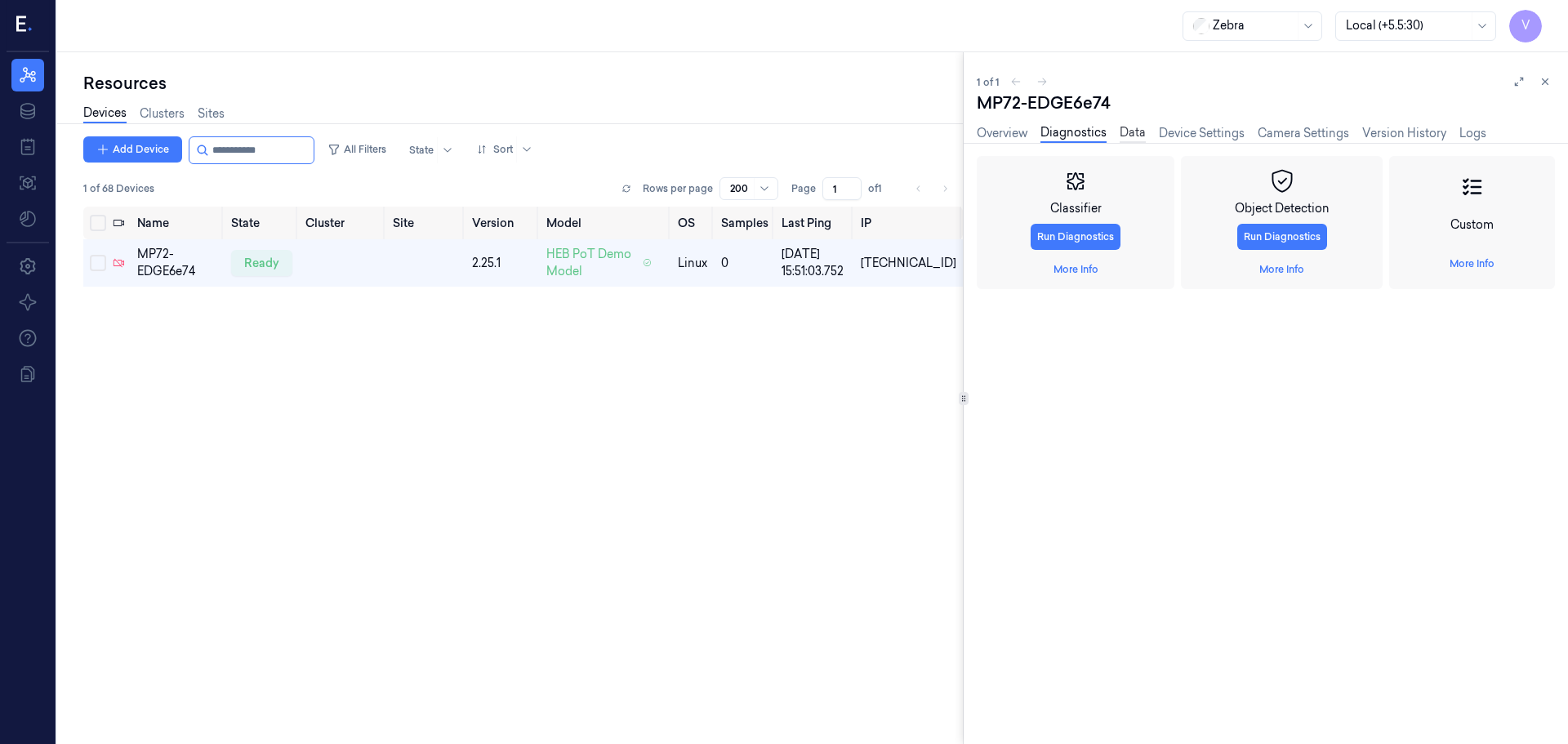
click at [1141, 134] on link "Data" at bounding box center [1132, 133] width 26 height 18
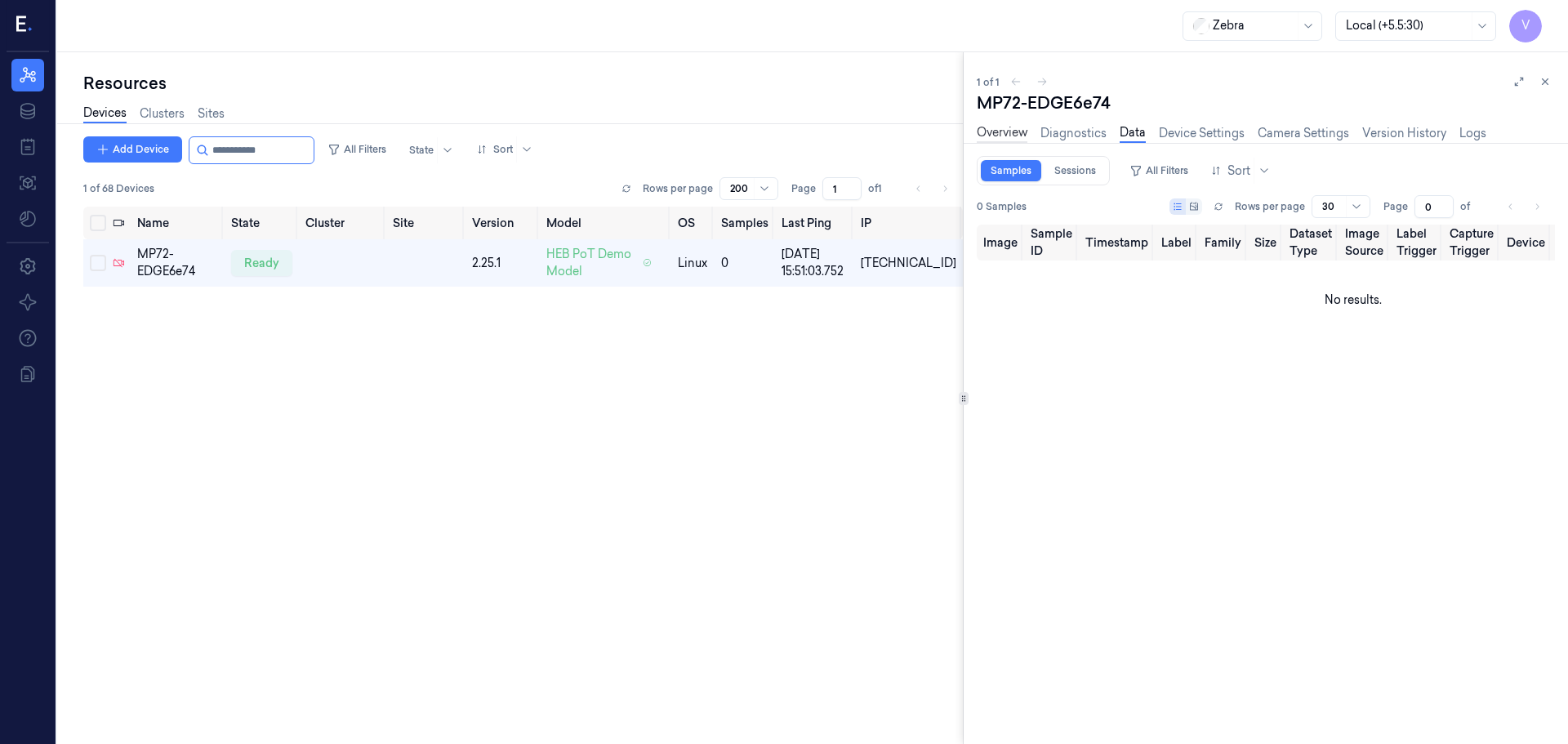
click at [990, 135] on link "Overview" at bounding box center [1001, 133] width 51 height 18
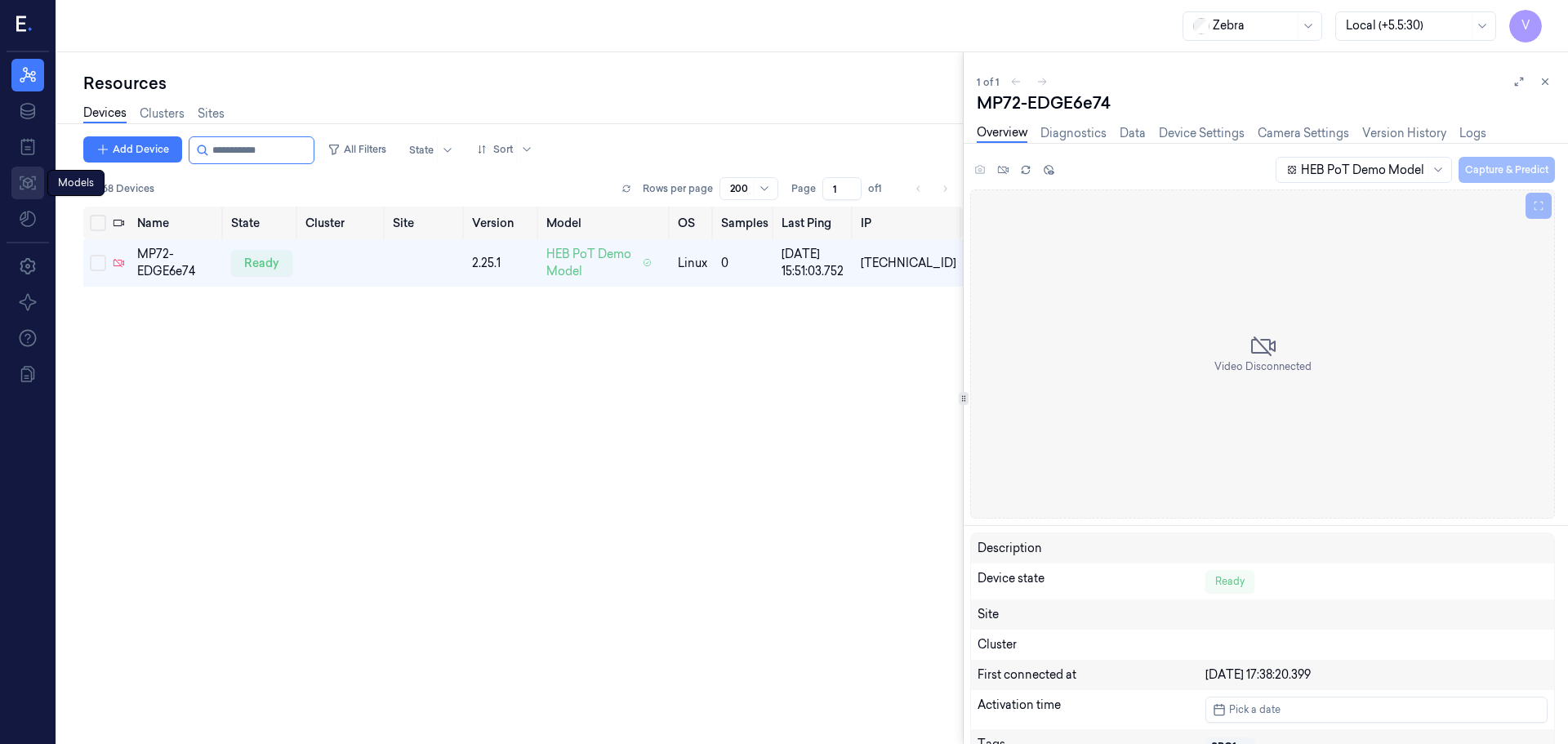
click at [29, 179] on icon at bounding box center [28, 182] width 19 height 19
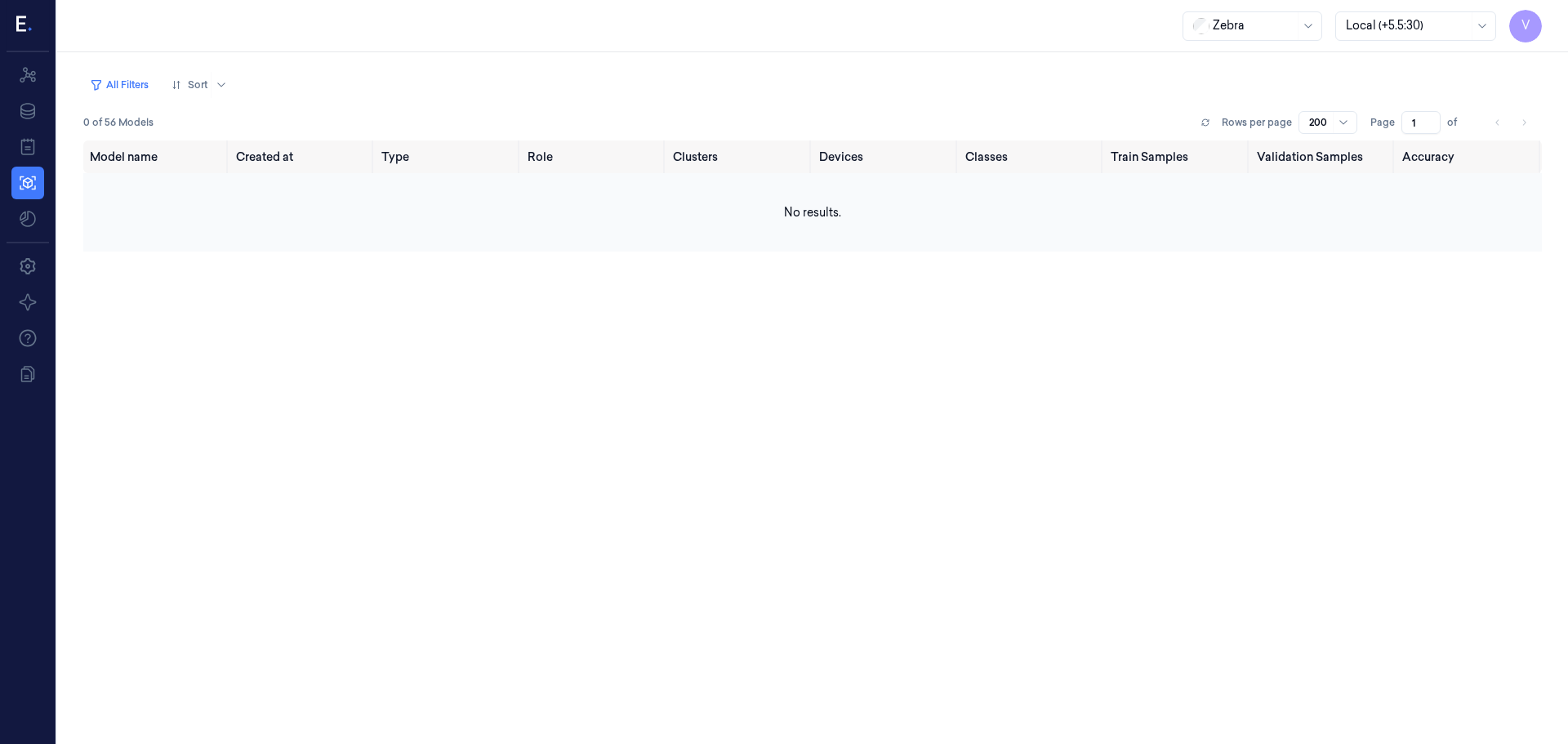
click at [300, 240] on td "No results." at bounding box center [813, 212] width 1459 height 78
click at [1309, 24] on icon at bounding box center [1308, 26] width 13 height 13
click at [1246, 59] on div "Zebra" at bounding box center [1219, 62] width 54 height 17
click at [1482, 27] on icon at bounding box center [1482, 26] width 7 height 4
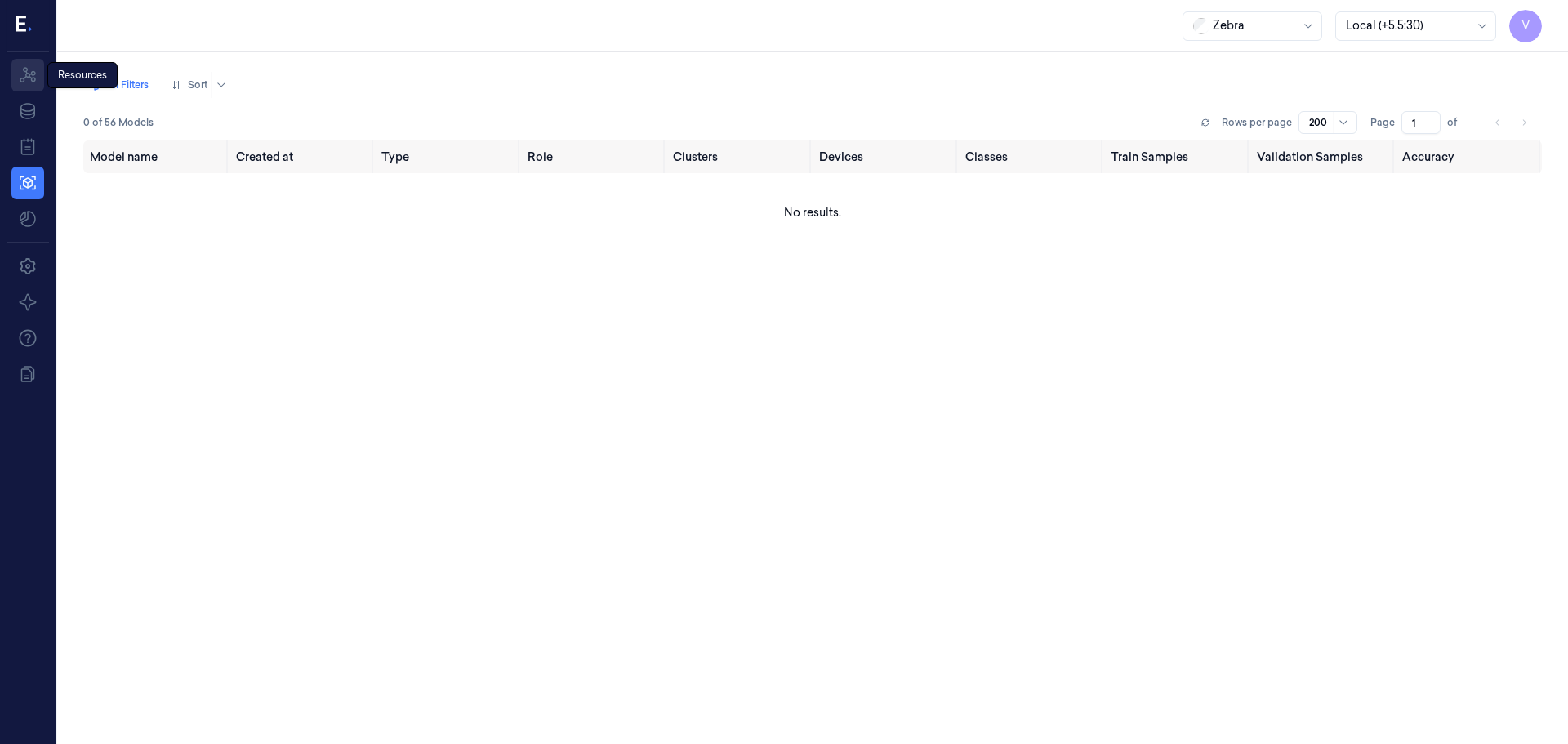
click at [29, 64] on link "Resources" at bounding box center [28, 75] width 33 height 33
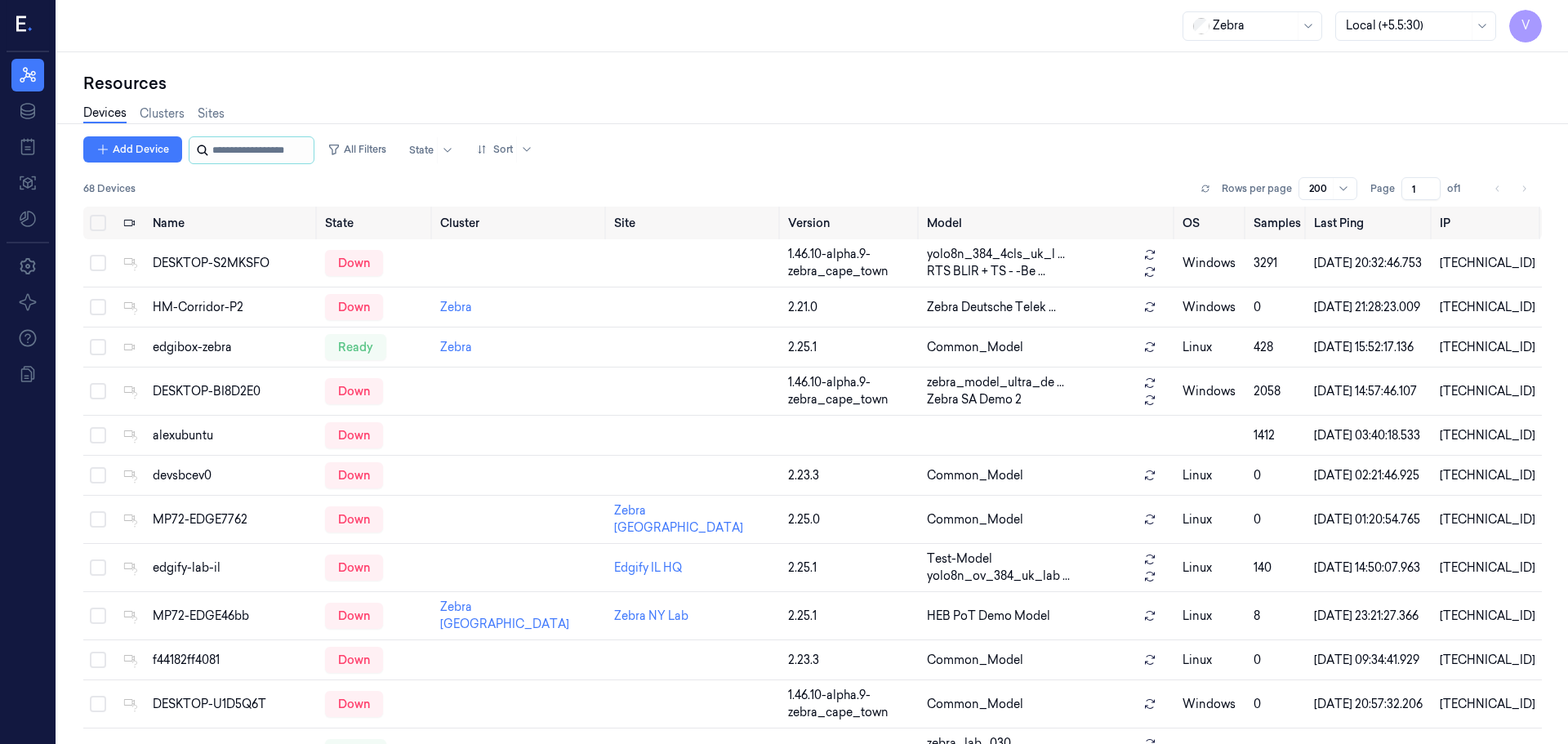
click at [251, 150] on input "string" at bounding box center [261, 150] width 98 height 26
click at [367, 220] on th "State" at bounding box center [375, 223] width 115 height 33
click at [351, 220] on th "State" at bounding box center [375, 223] width 115 height 33
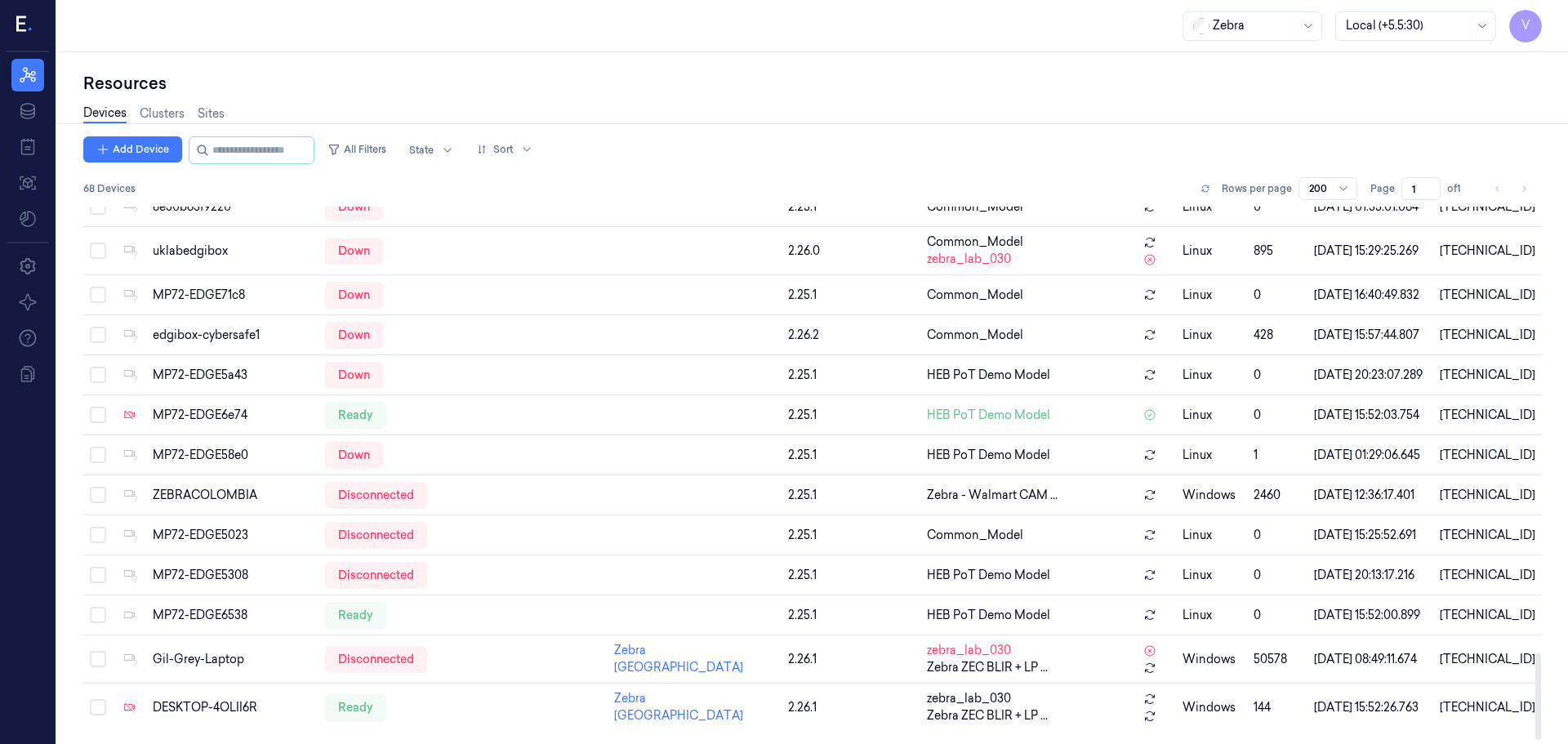
scroll to position [2558, 0]
click at [218, 424] on div "MP72-EDGE6e74" at bounding box center [232, 415] width 159 height 17
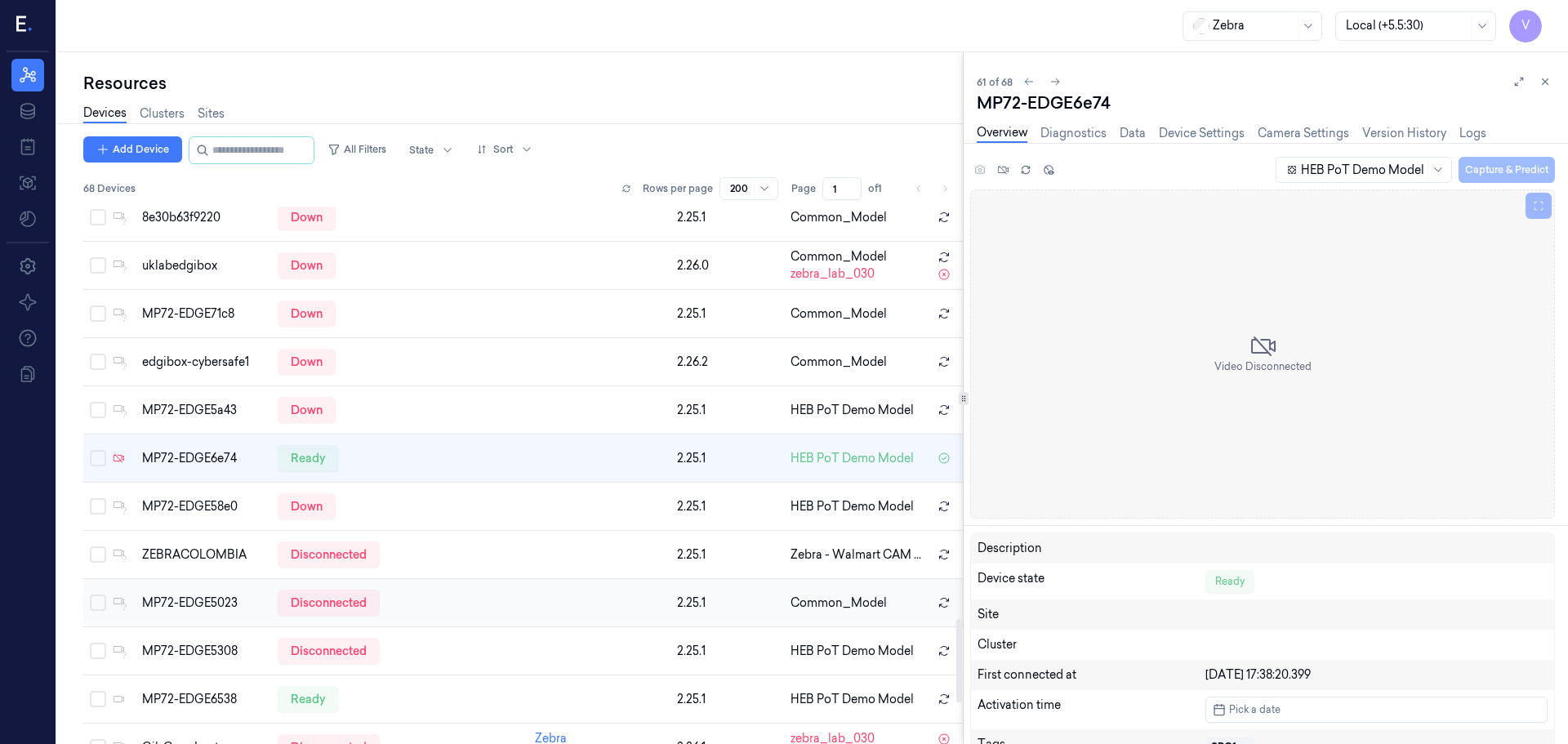
scroll to position [2747, 0]
